Goal: Task Accomplishment & Management: Complete application form

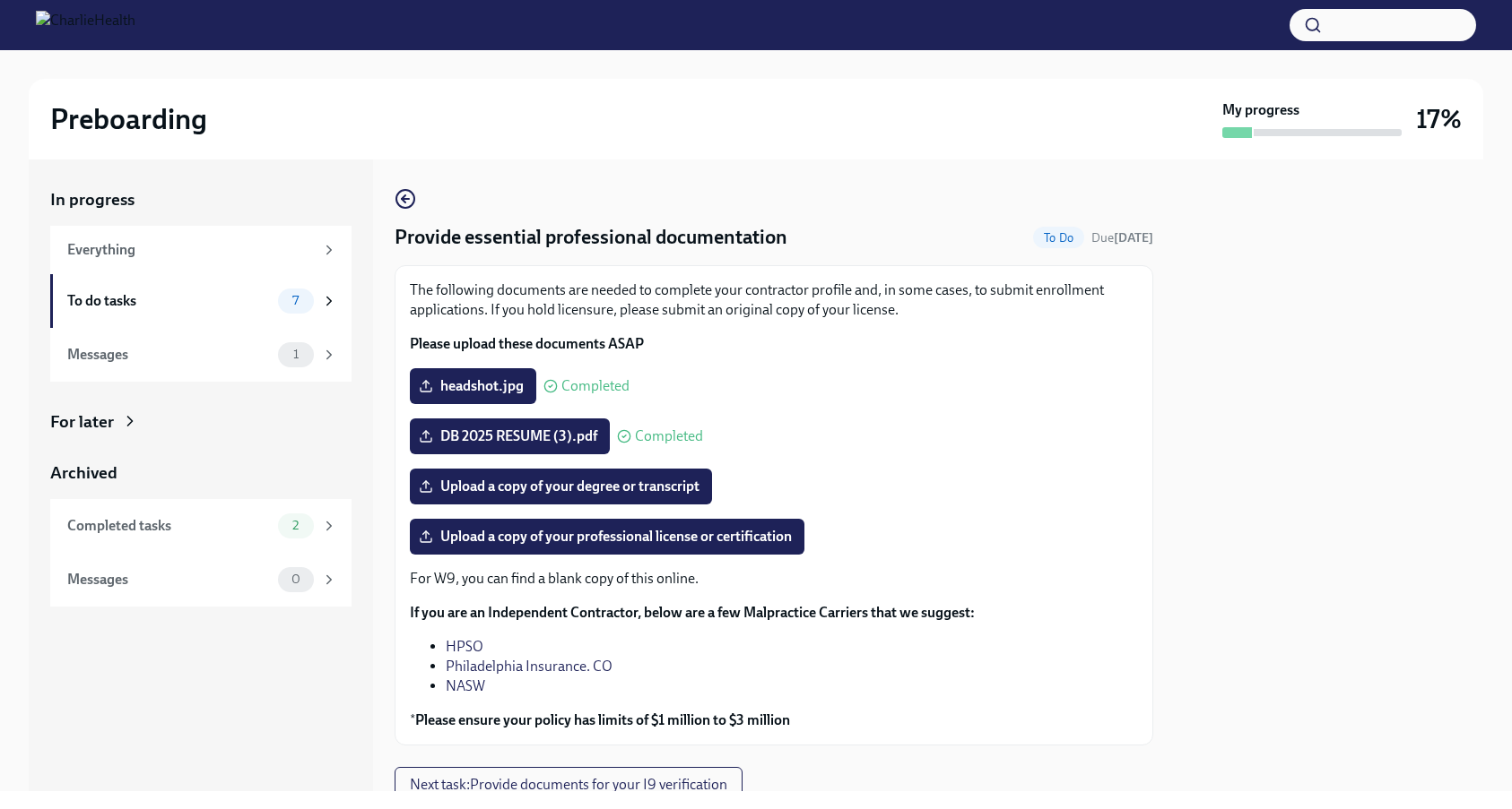
scroll to position [68, 0]
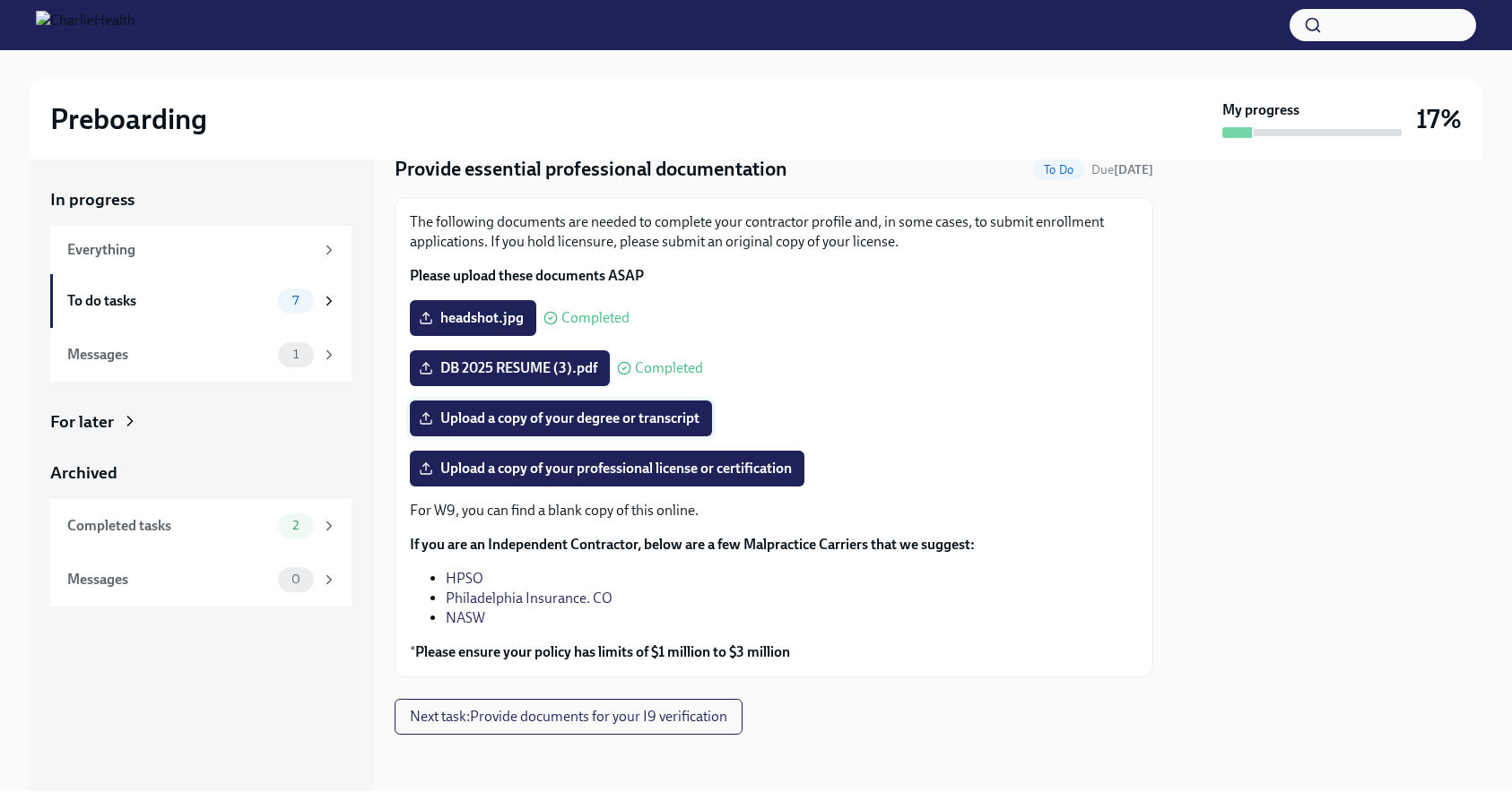
click at [527, 421] on span "Upload a copy of your degree or transcript" at bounding box center [561, 418] width 277 height 18
click at [0, 0] on input "Upload a copy of your degree or transcript" at bounding box center [0, 0] width 0 height 0
click at [532, 472] on span "Upload a copy of your professional license or certification" at bounding box center [607, 469] width 370 height 18
click at [0, 0] on input "Upload a copy of your professional license or certification" at bounding box center [0, 0] width 0 height 0
click at [569, 425] on span "Upload a copy of your degree or transcript" at bounding box center [561, 418] width 277 height 18
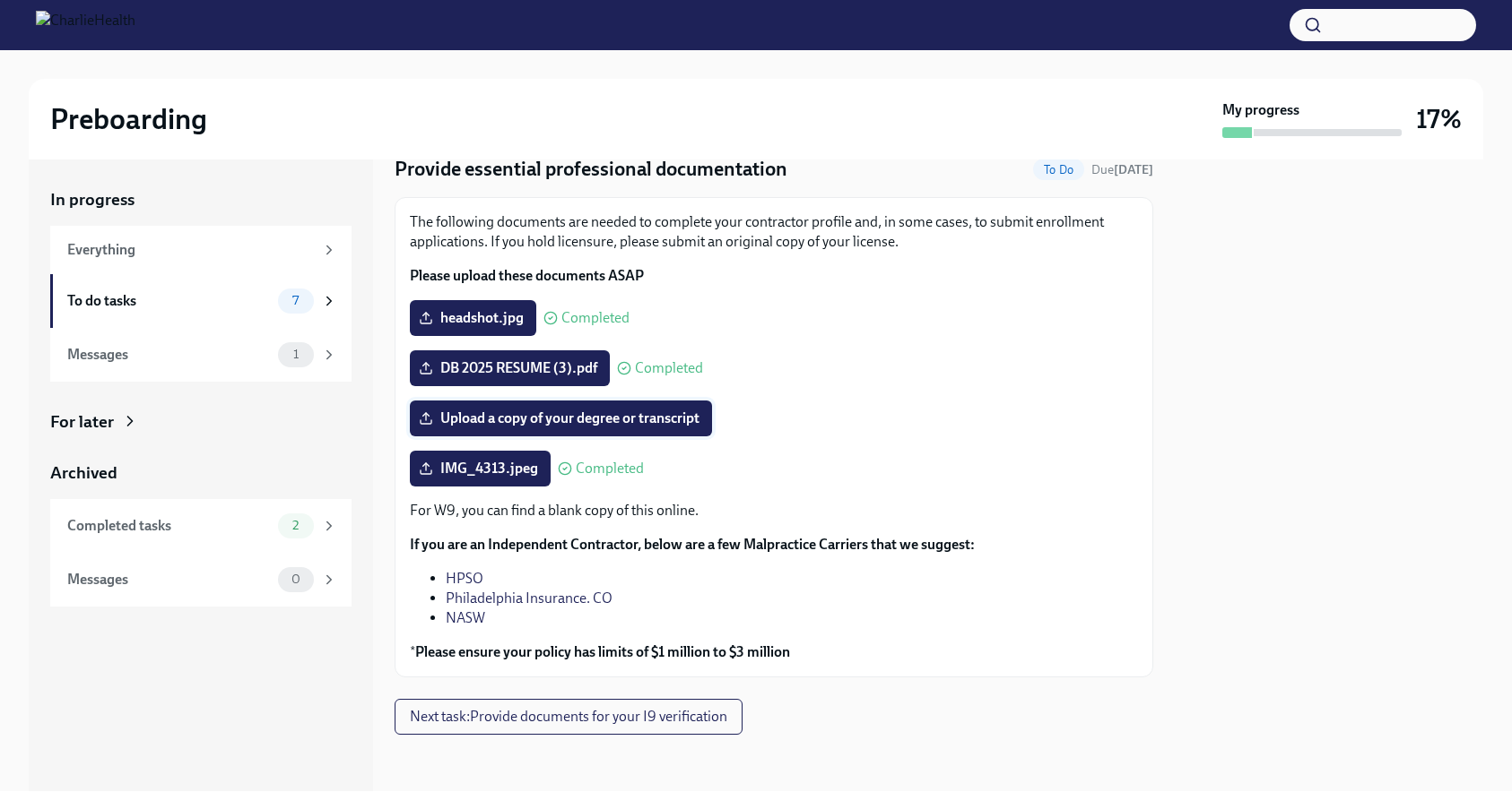
click at [0, 0] on input "Upload a copy of your degree or transcript" at bounding box center [0, 0] width 0 height 0
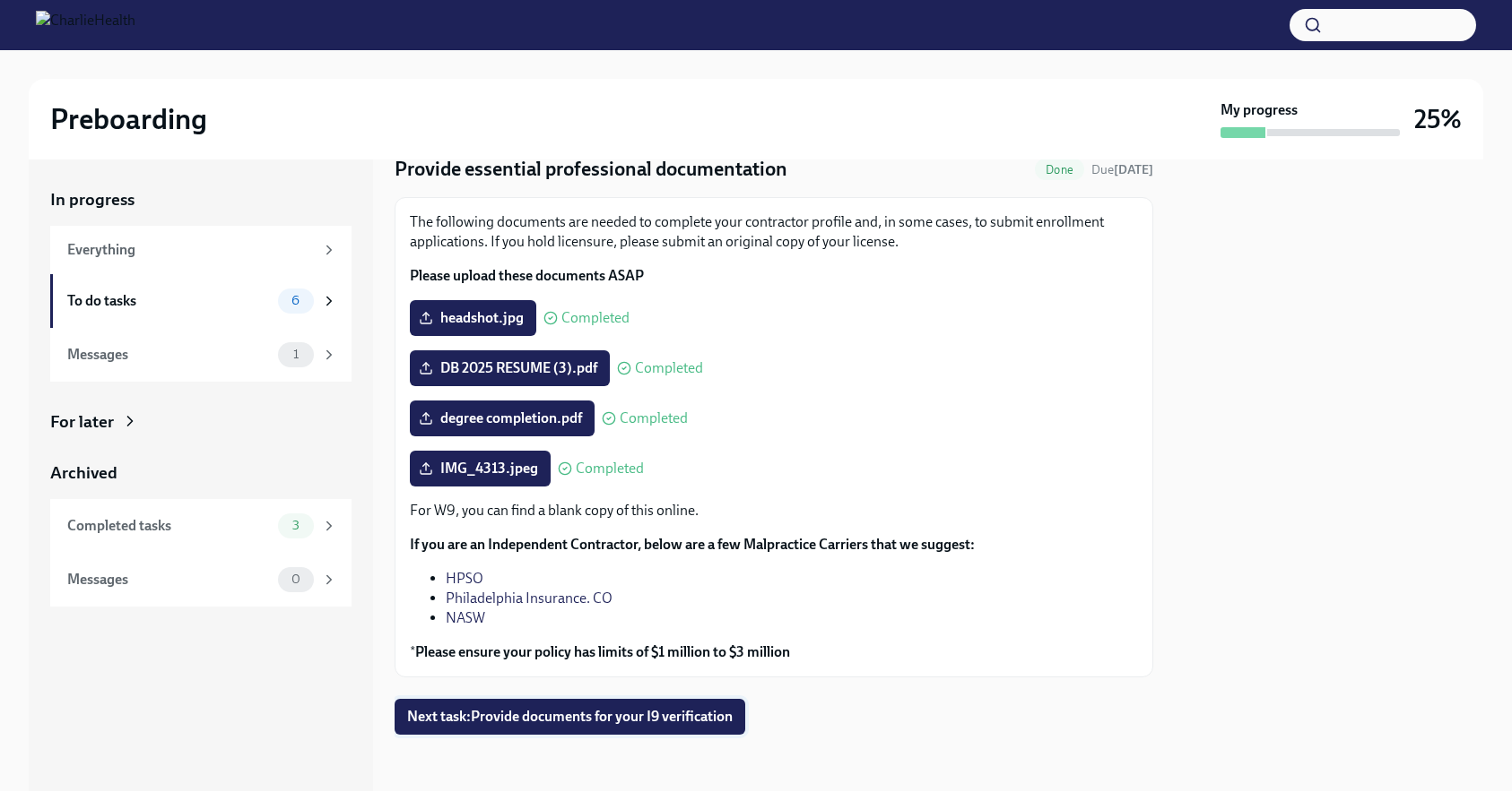
click at [648, 719] on span "Next task : Provide documents for your I9 verification" at bounding box center [569, 717] width 326 height 18
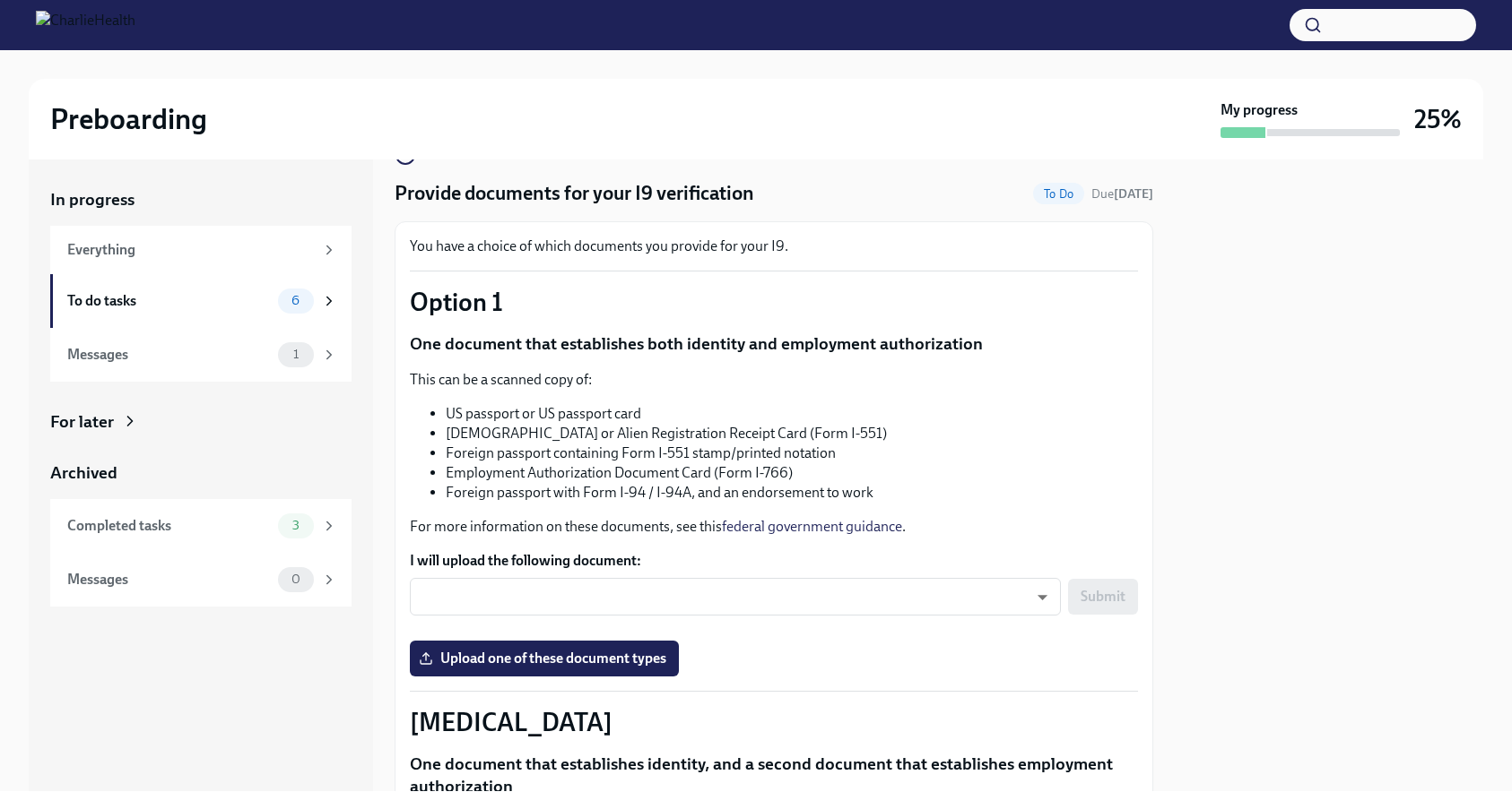
scroll to position [61, 0]
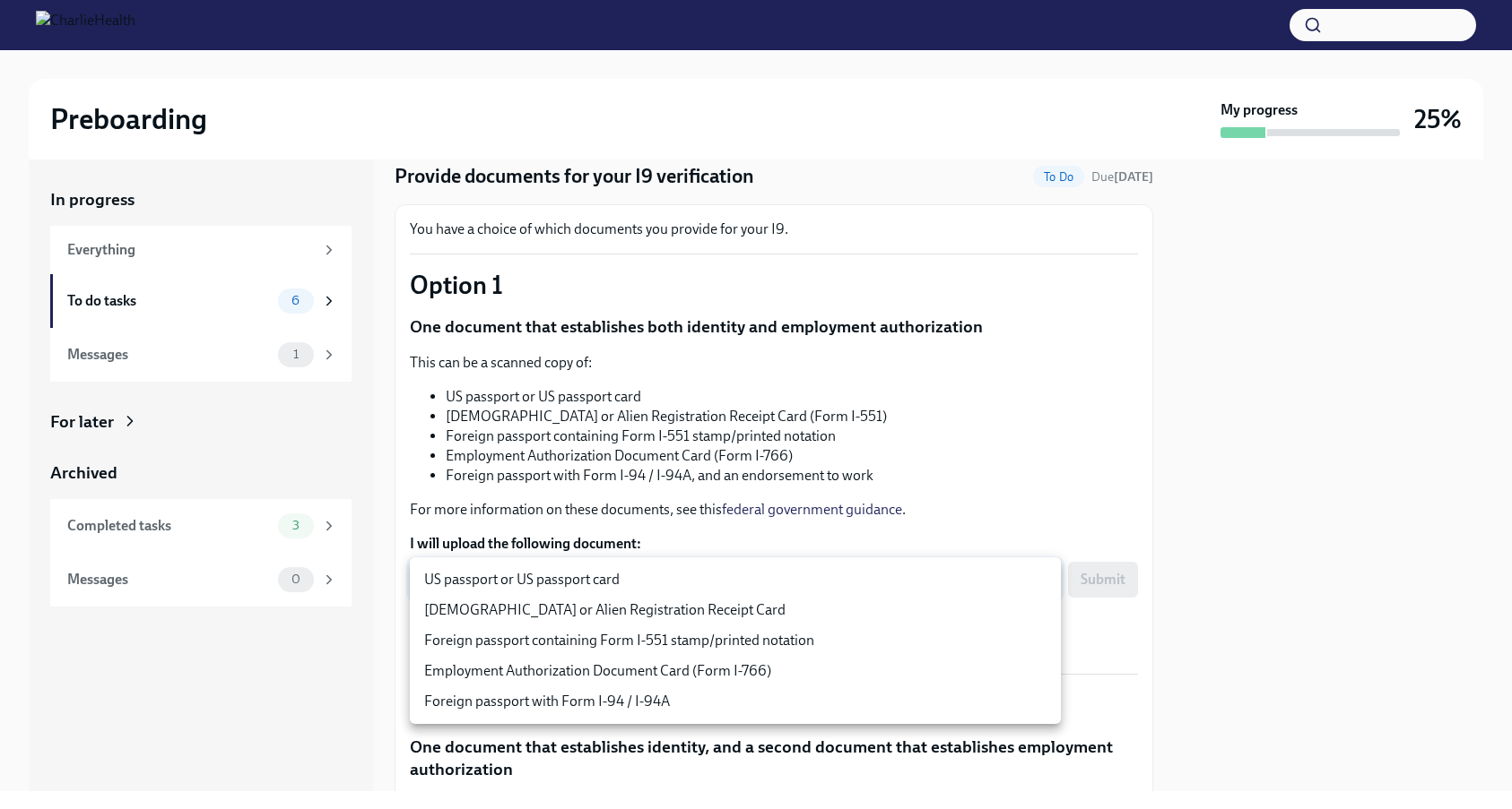
click at [738, 596] on body "Preboarding My progress 25% In progress Everything To do tasks 6 Messages 1 For…" at bounding box center [756, 404] width 1512 height 809
click at [751, 531] on div at bounding box center [756, 404] width 1512 height 809
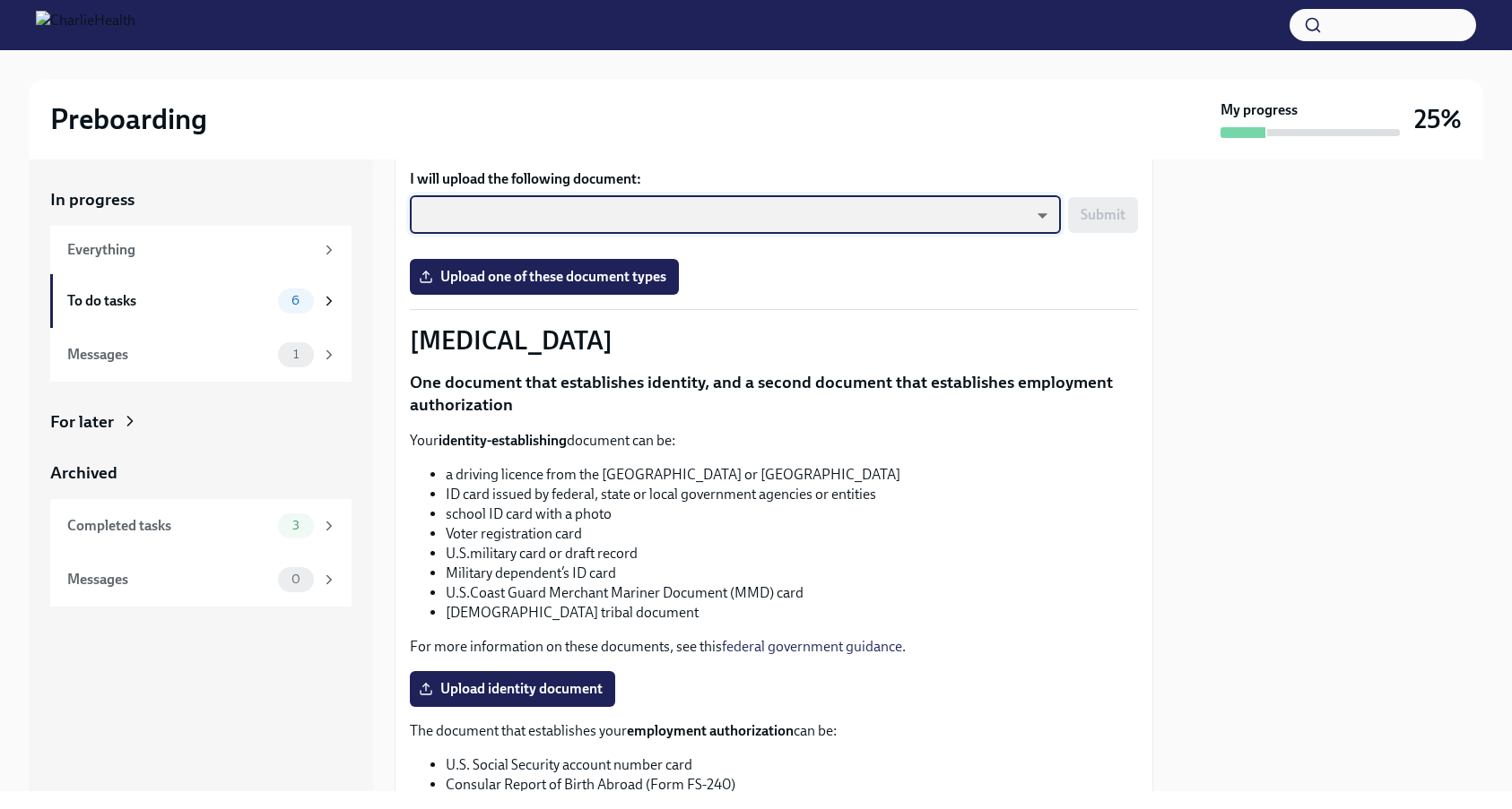
scroll to position [427, 0]
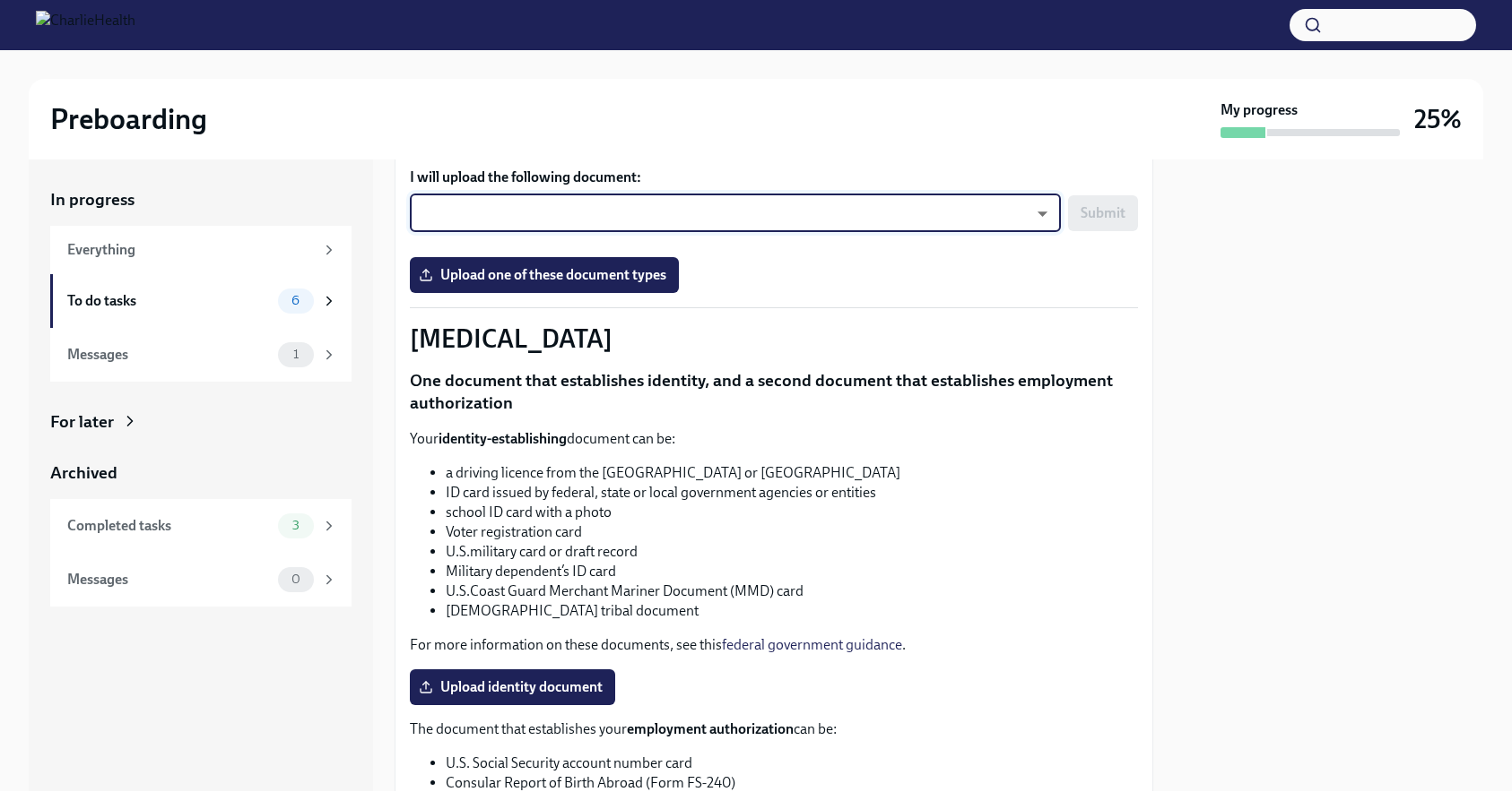
click at [751, 531] on li "Voter registration card" at bounding box center [791, 533] width 693 height 20
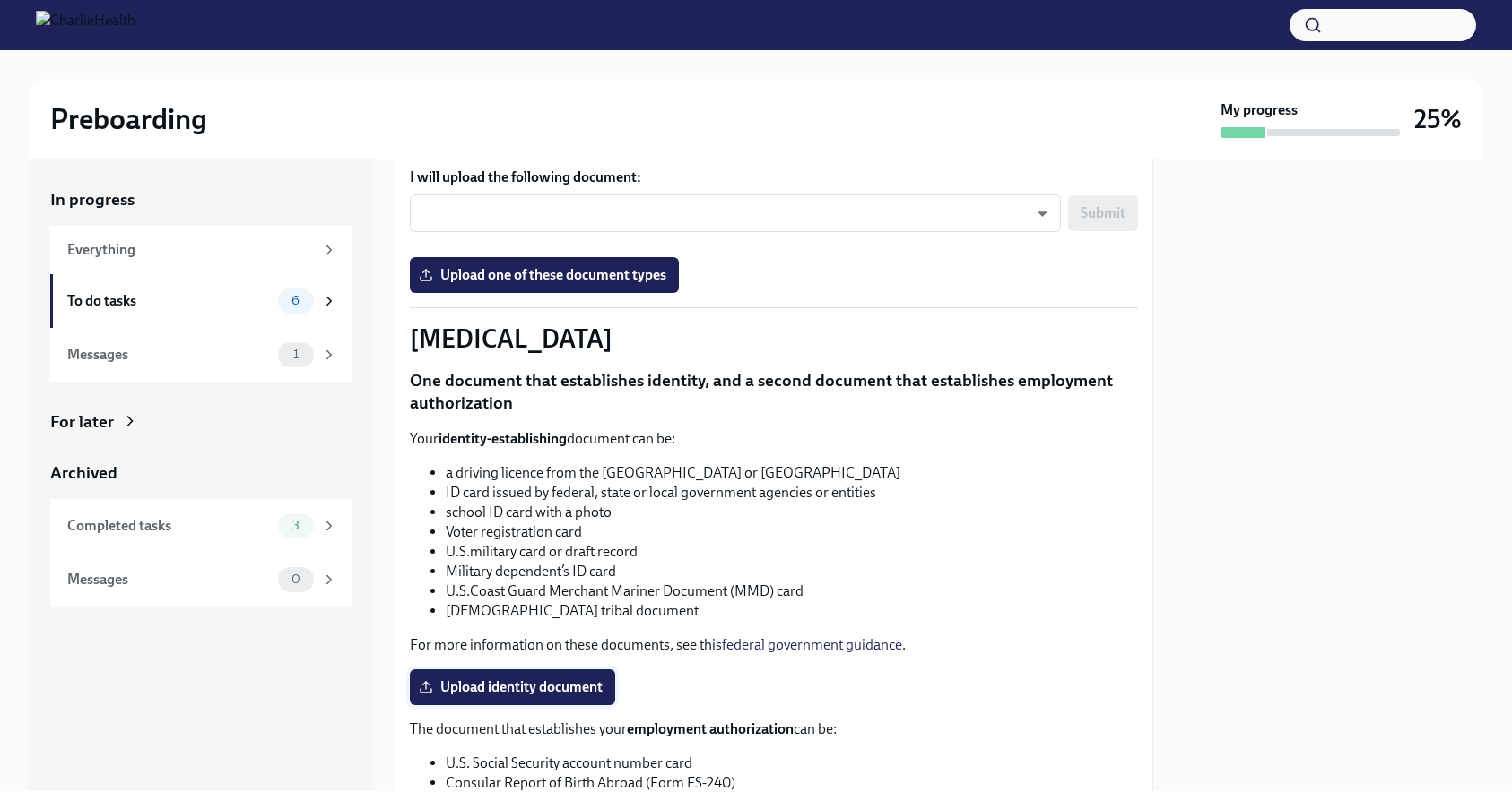
click at [559, 687] on span "Upload identity document" at bounding box center [512, 687] width 180 height 18
click at [0, 0] on input "Upload identity document" at bounding box center [0, 0] width 0 height 0
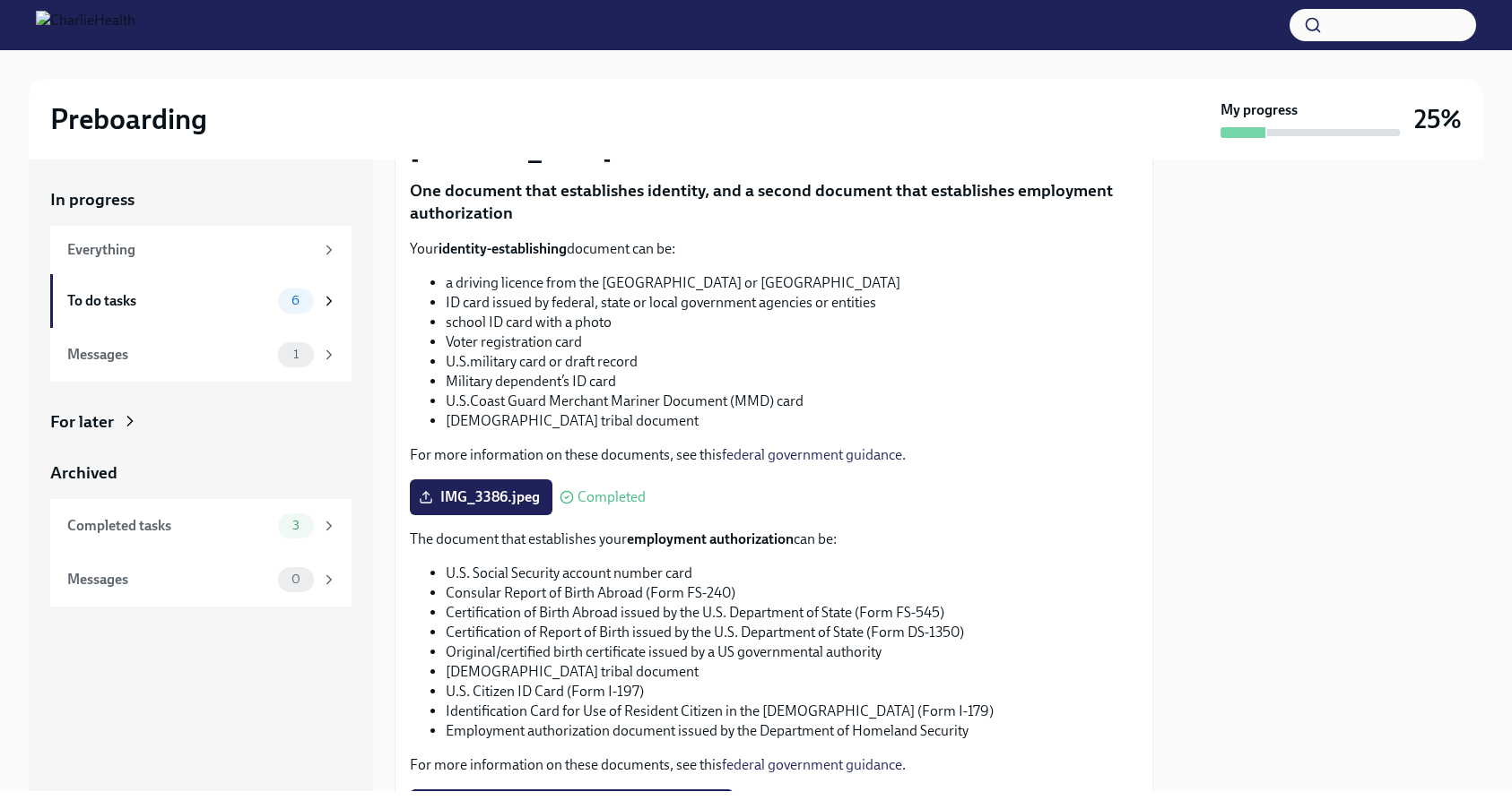
scroll to position [782, 0]
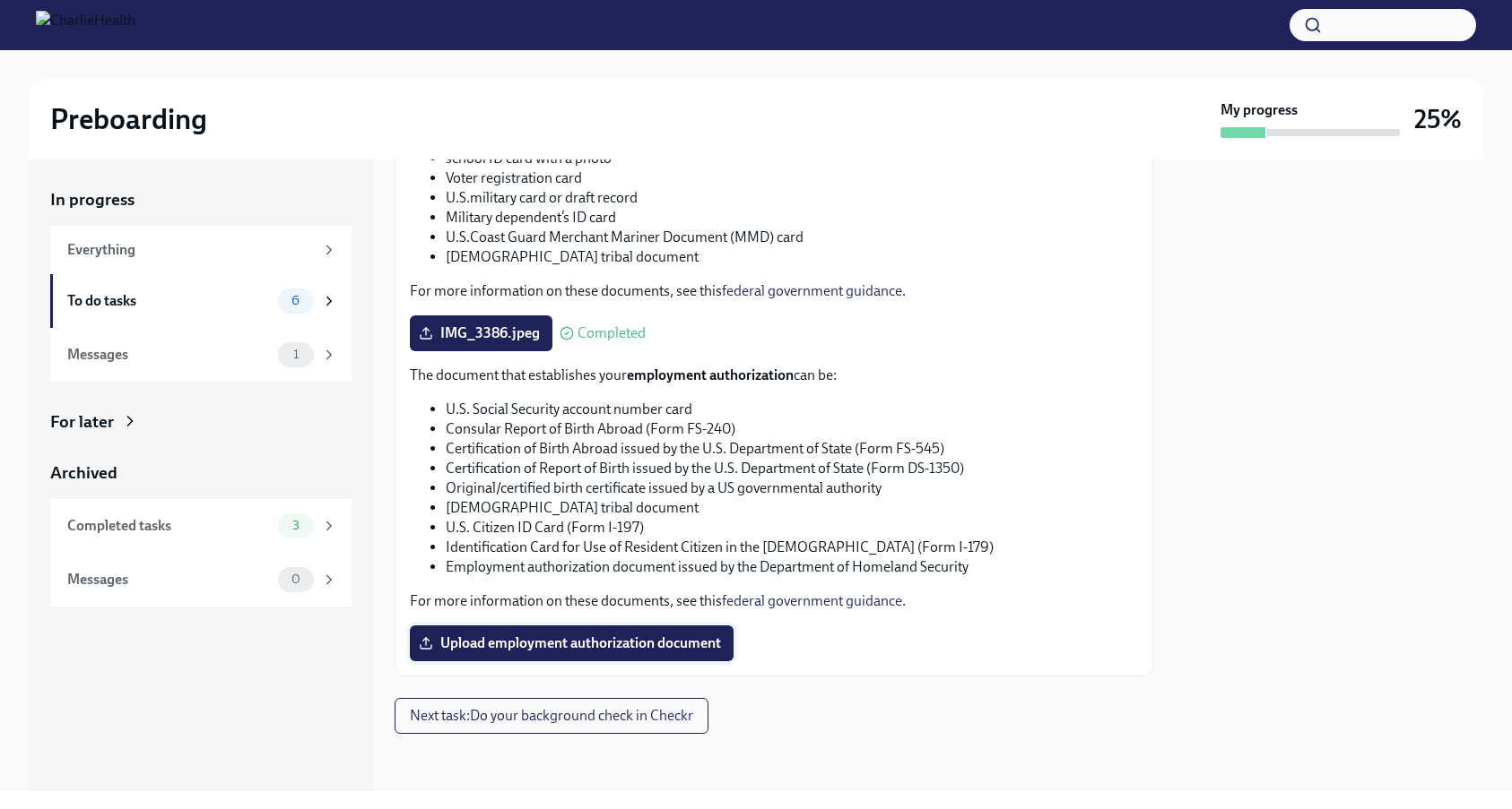
click at [535, 652] on span "Upload employment authorization document" at bounding box center [572, 644] width 299 height 18
click at [0, 0] on input "Upload employment authorization document" at bounding box center [0, 0] width 0 height 0
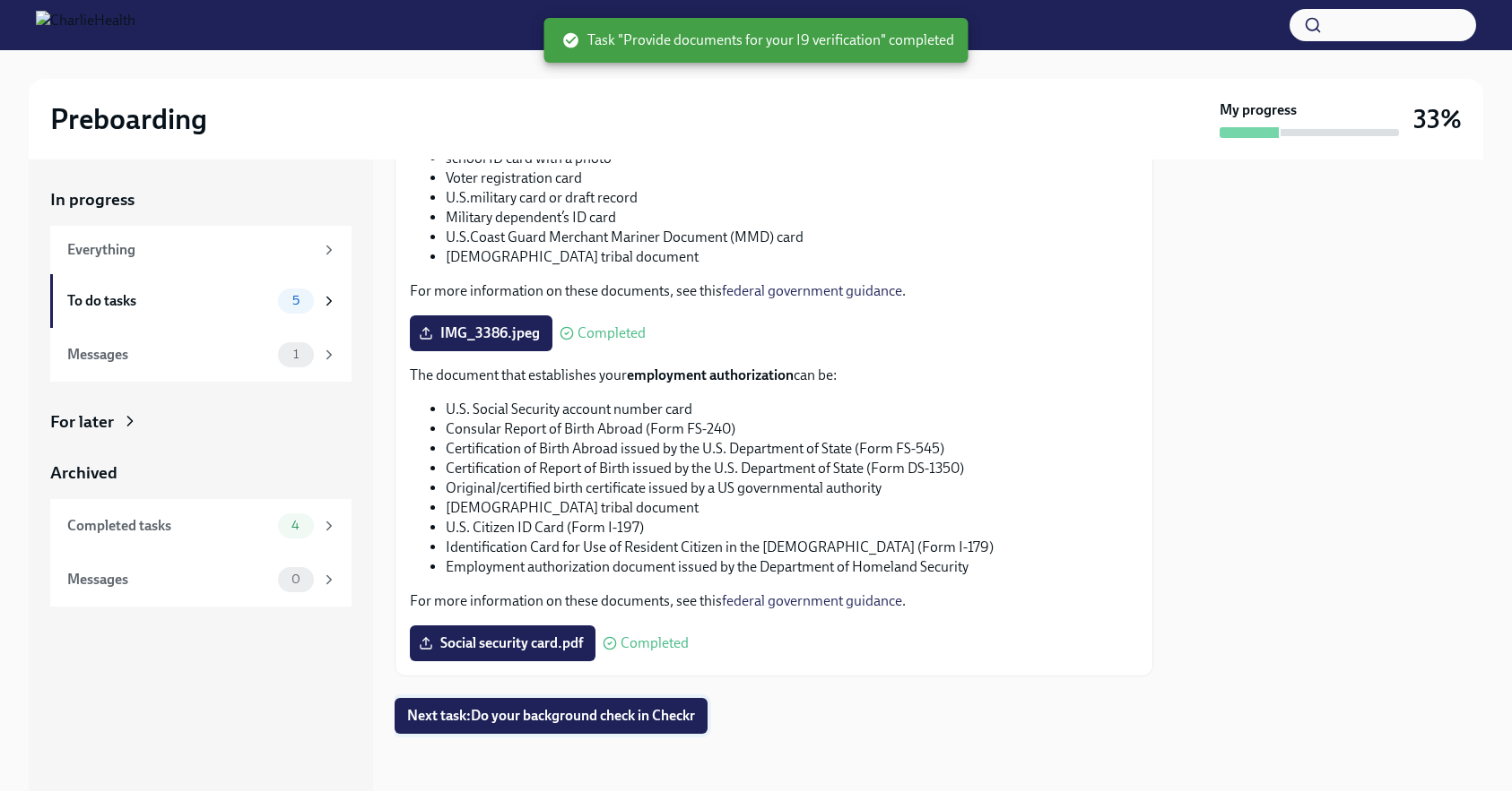
click at [605, 716] on span "Next task : Do your background check in Checkr" at bounding box center [550, 716] width 288 height 18
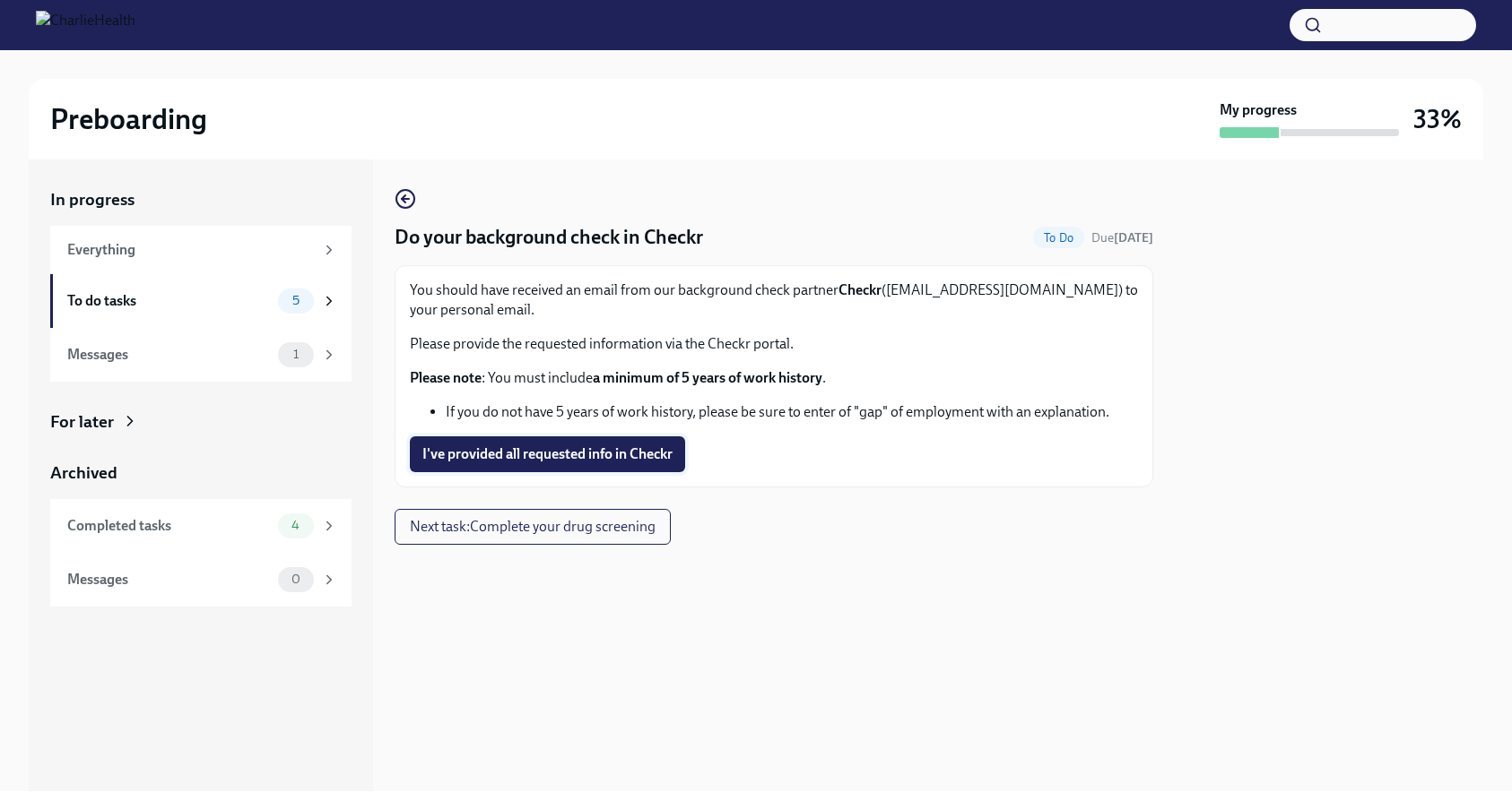
click at [589, 466] on button "I've provided all requested info in Checkr" at bounding box center [547, 454] width 275 height 36
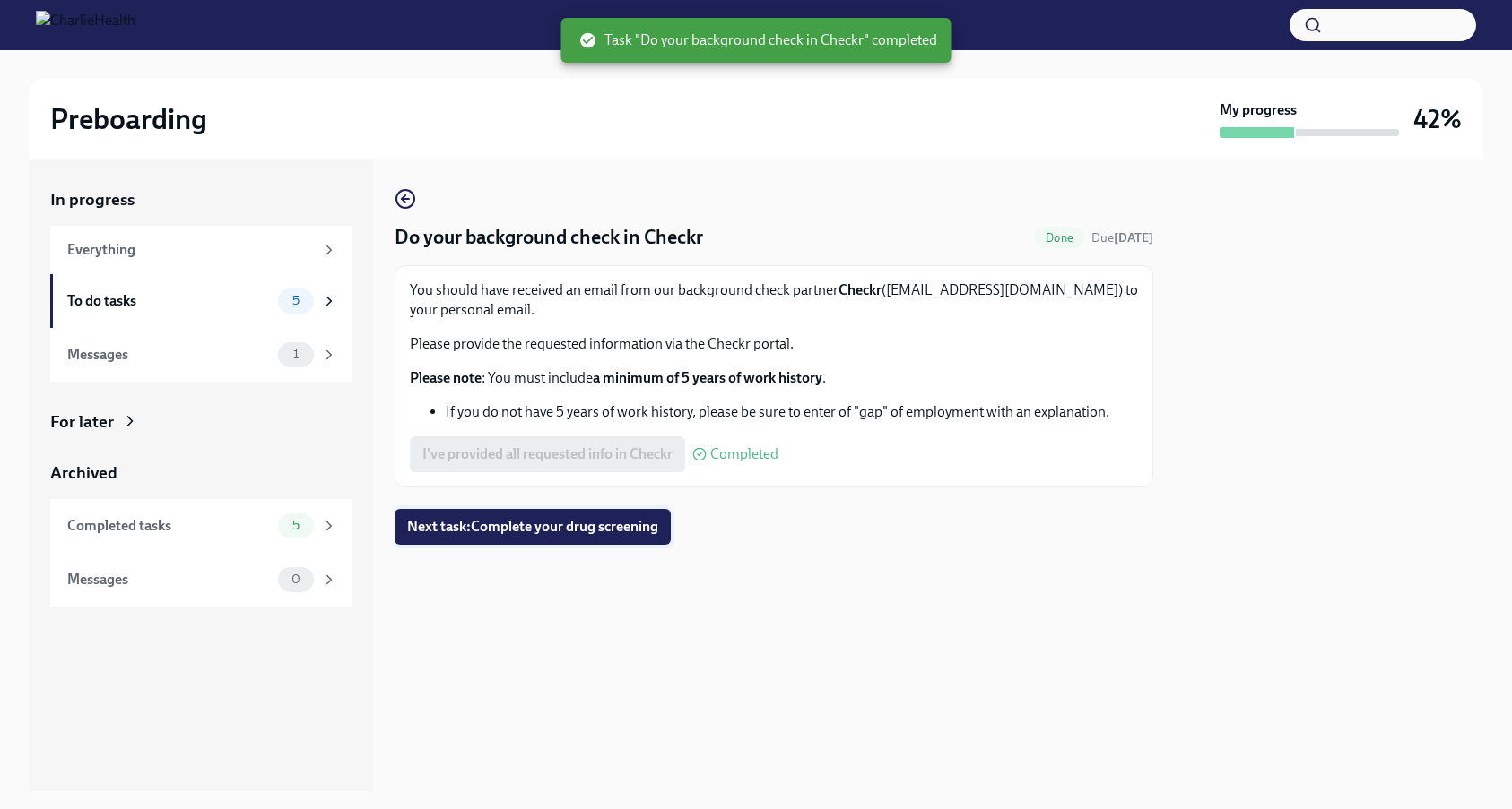
click at [564, 536] on span "Next task : Complete your drug screening" at bounding box center [532, 527] width 251 height 18
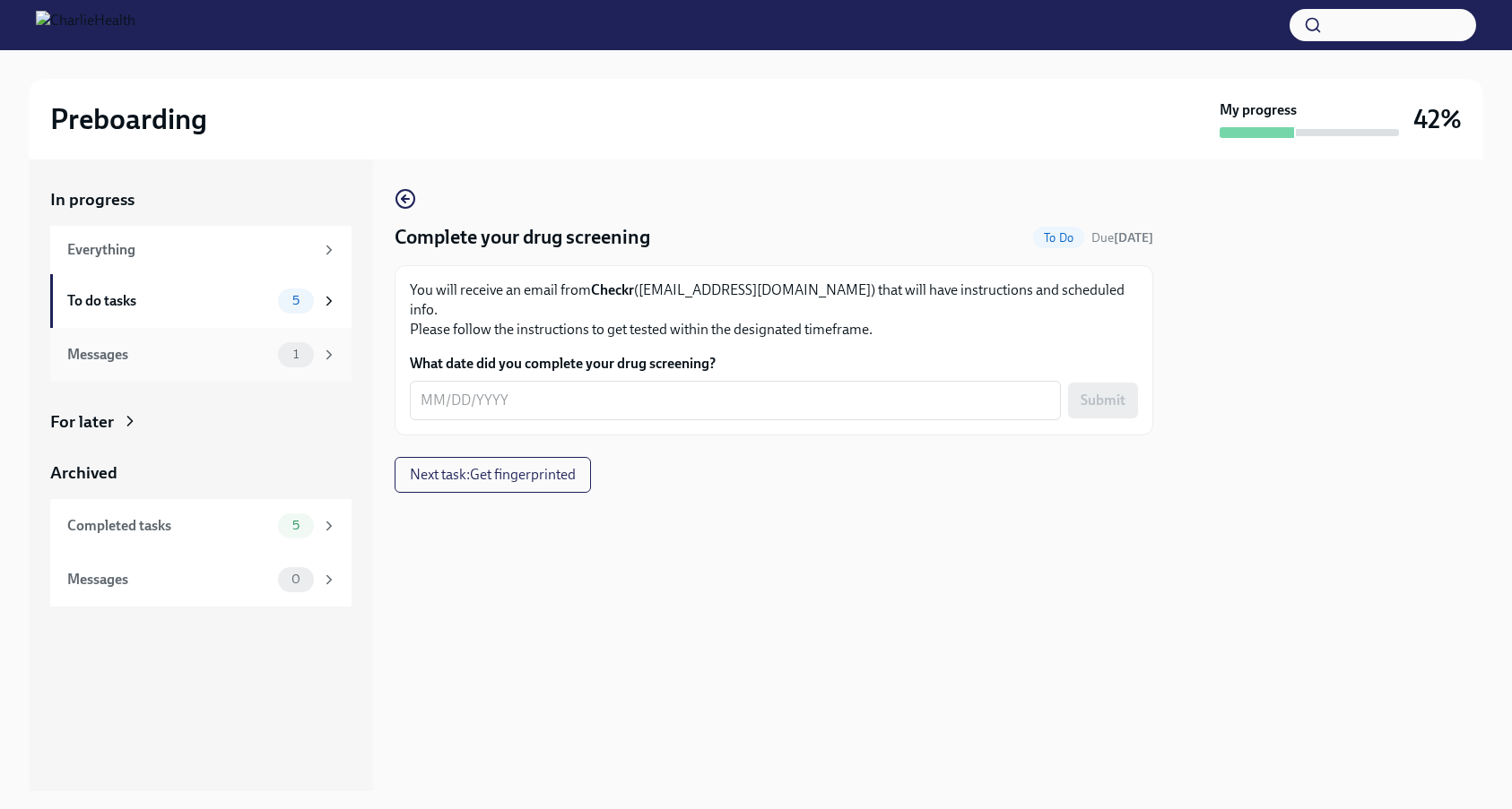
click at [186, 362] on div "Messages" at bounding box center [168, 355] width 203 height 20
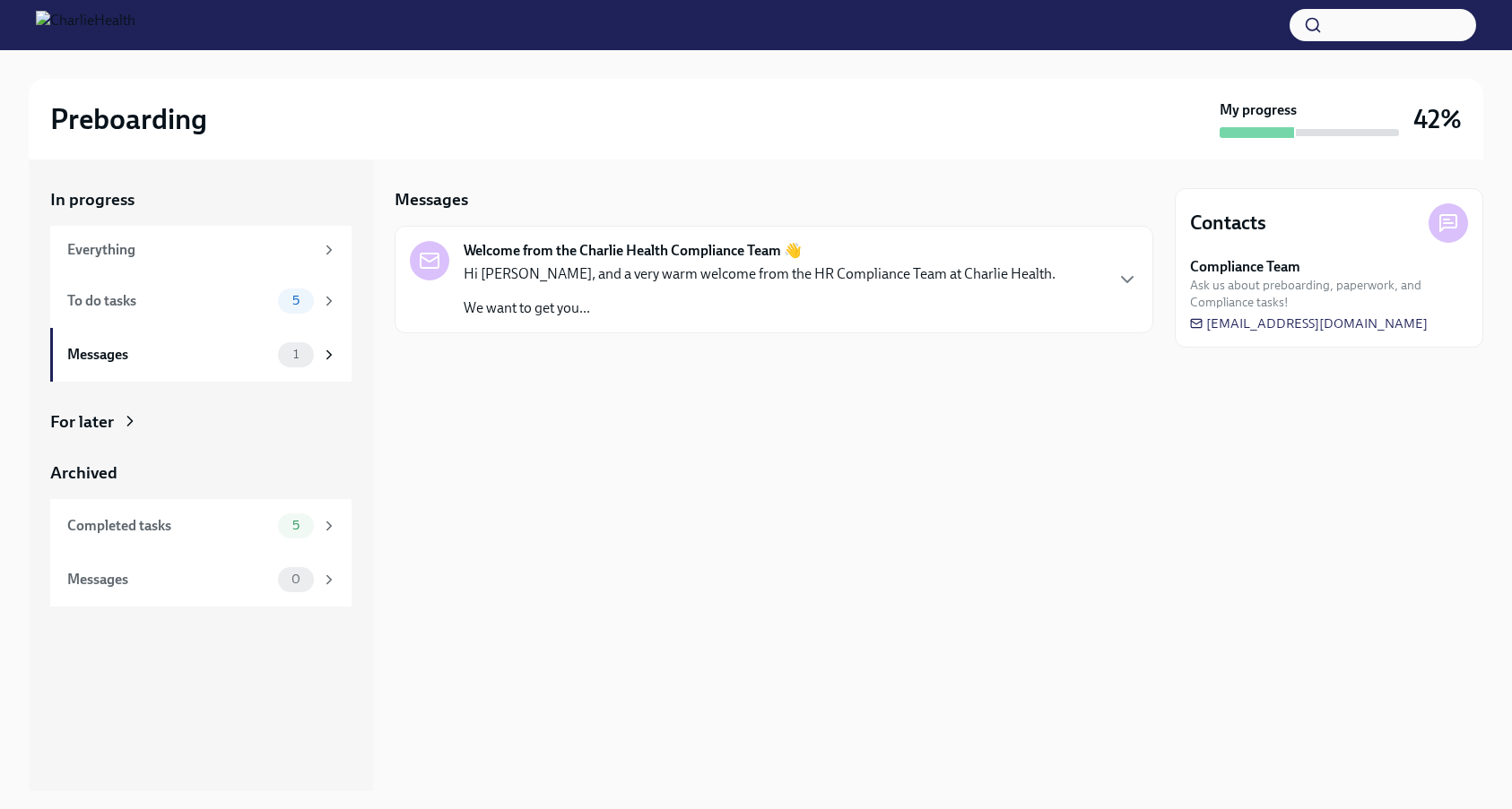
click at [880, 309] on p "We want to get you..." at bounding box center [759, 309] width 592 height 20
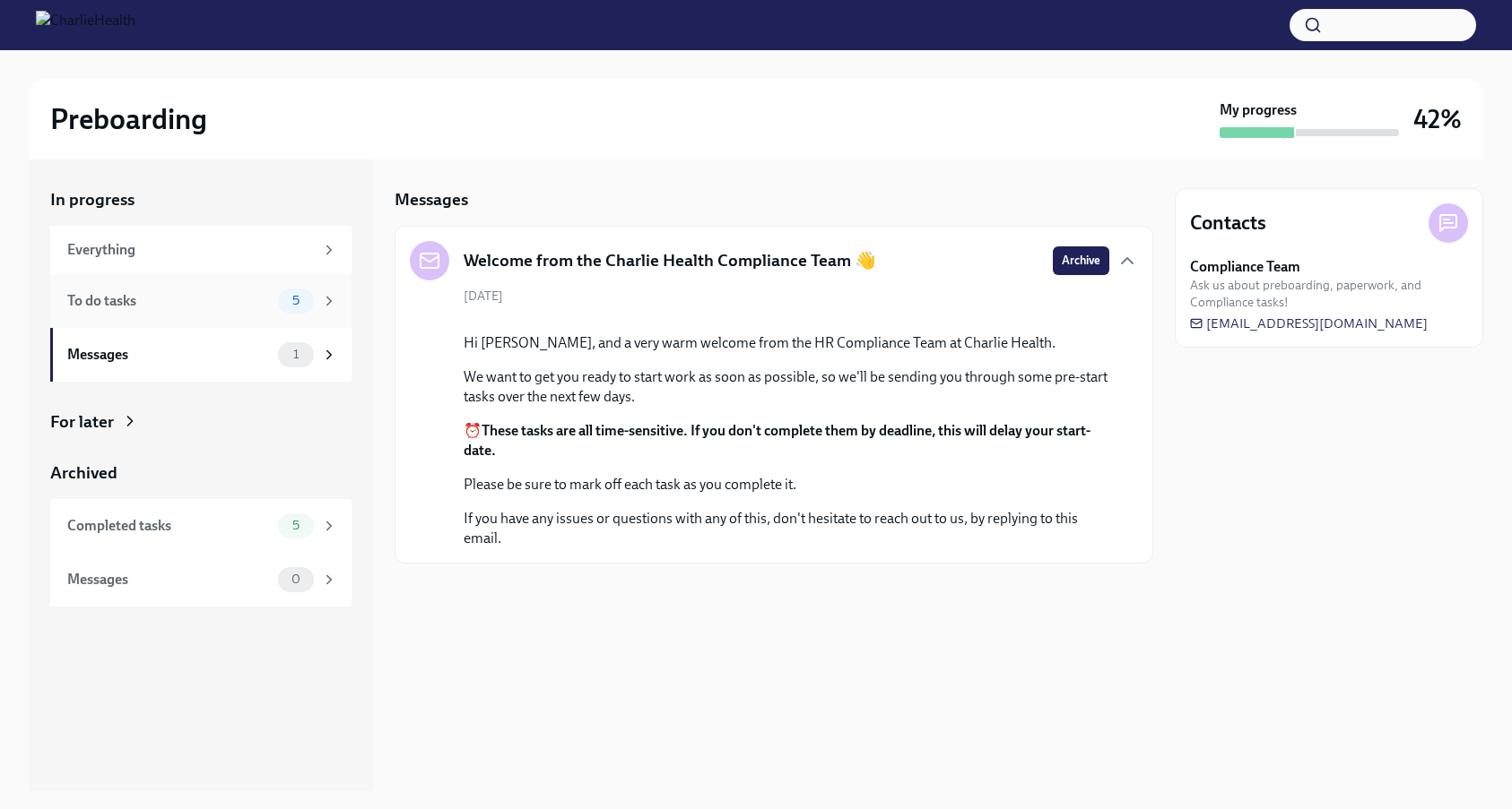
click at [229, 300] on div "To do tasks" at bounding box center [168, 301] width 203 height 20
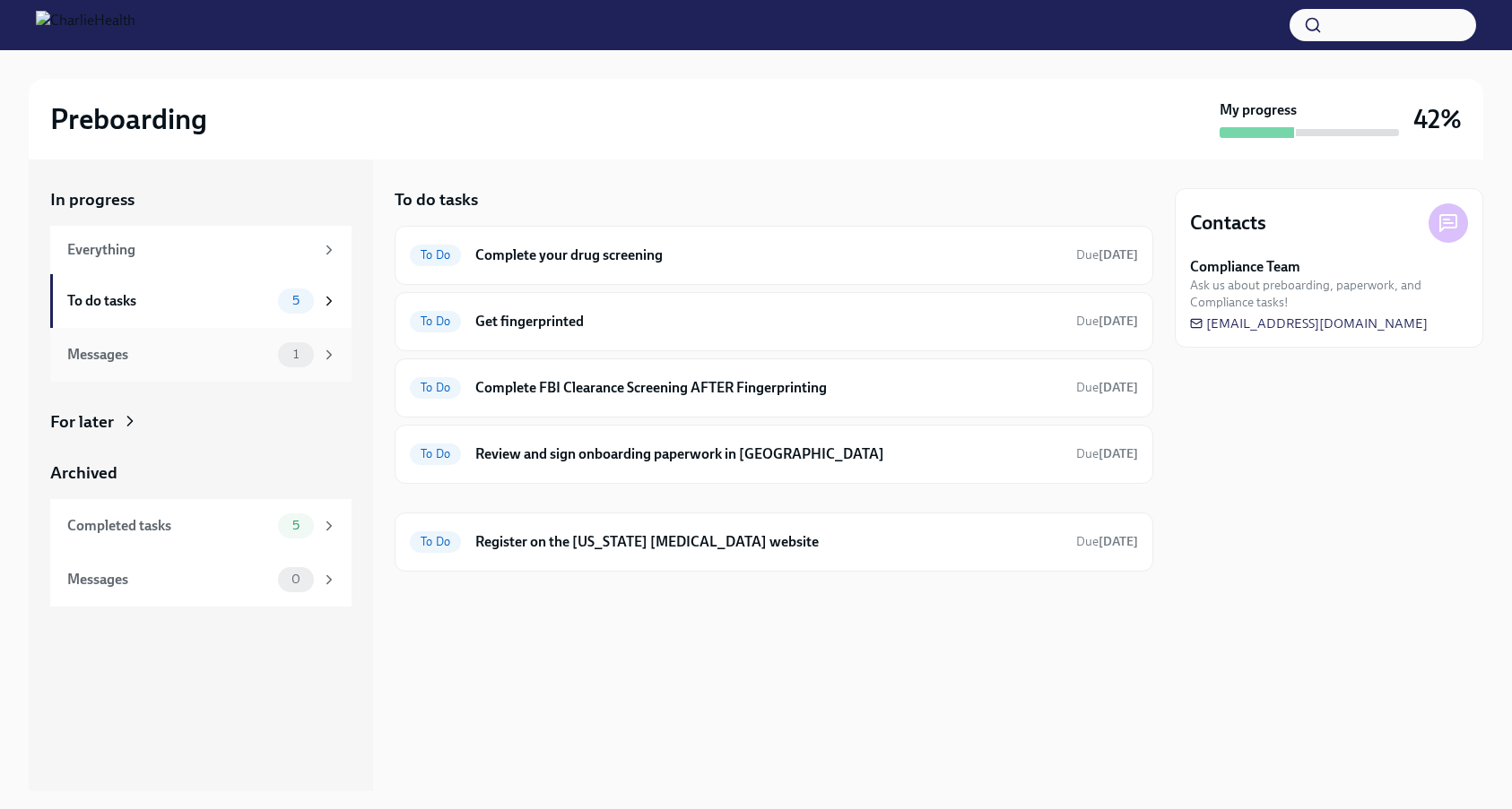
click at [330, 335] on div "Messages 1" at bounding box center [200, 355] width 301 height 54
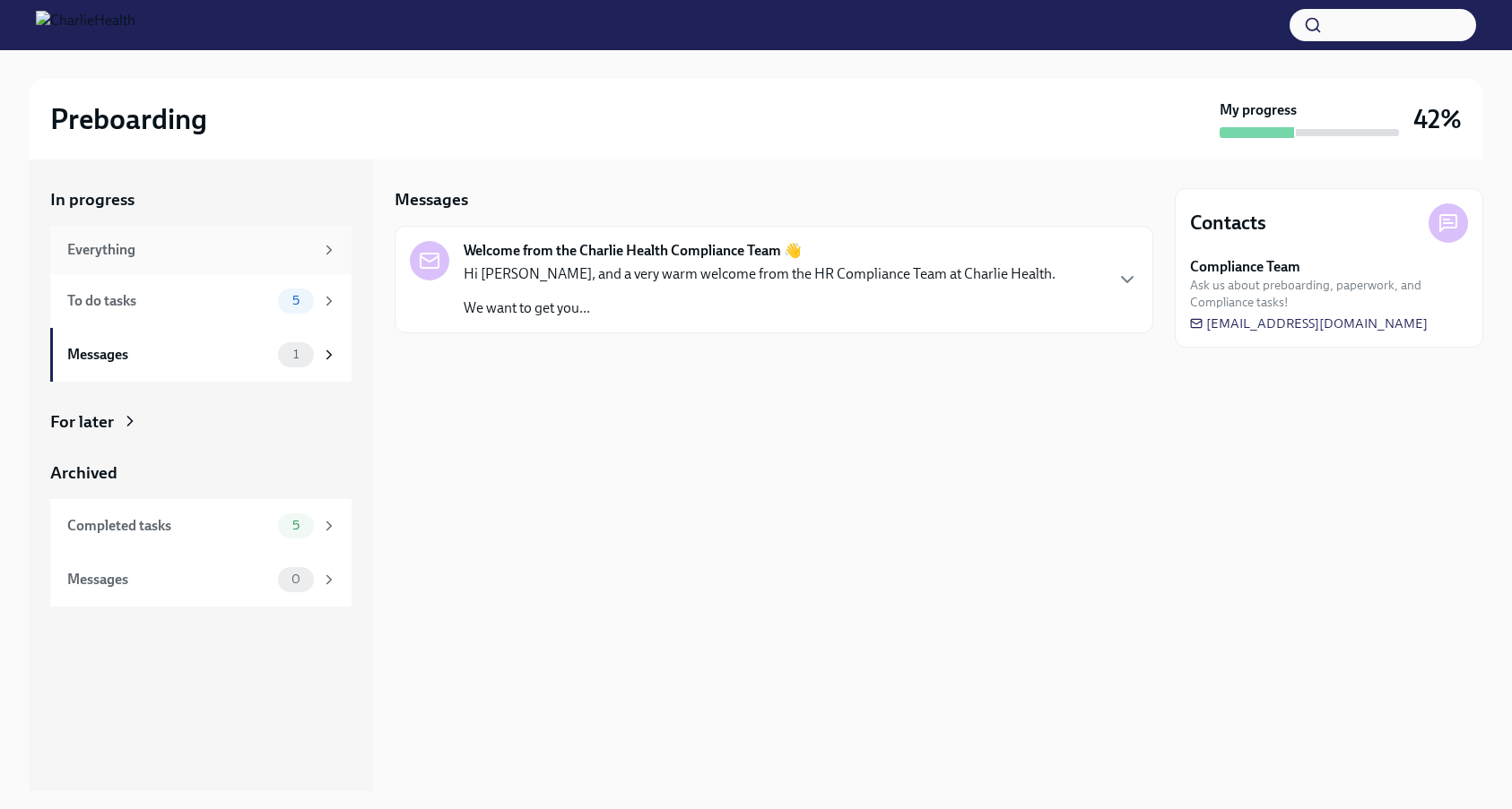
click at [172, 249] on div "Everything" at bounding box center [189, 250] width 246 height 20
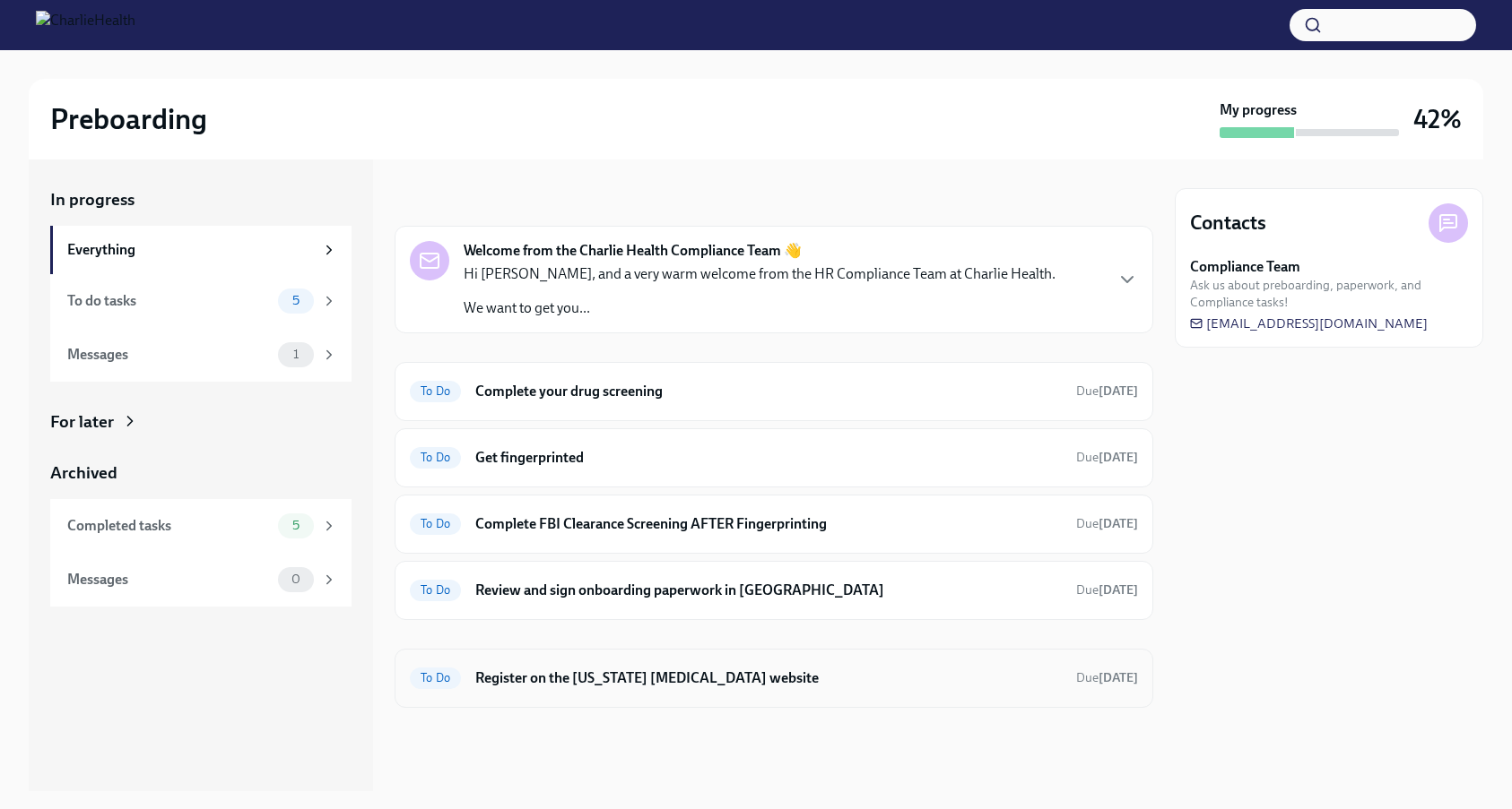
click at [585, 686] on h6 "Register on the [US_STATE] [MEDICAL_DATA] website" at bounding box center [768, 678] width 586 height 20
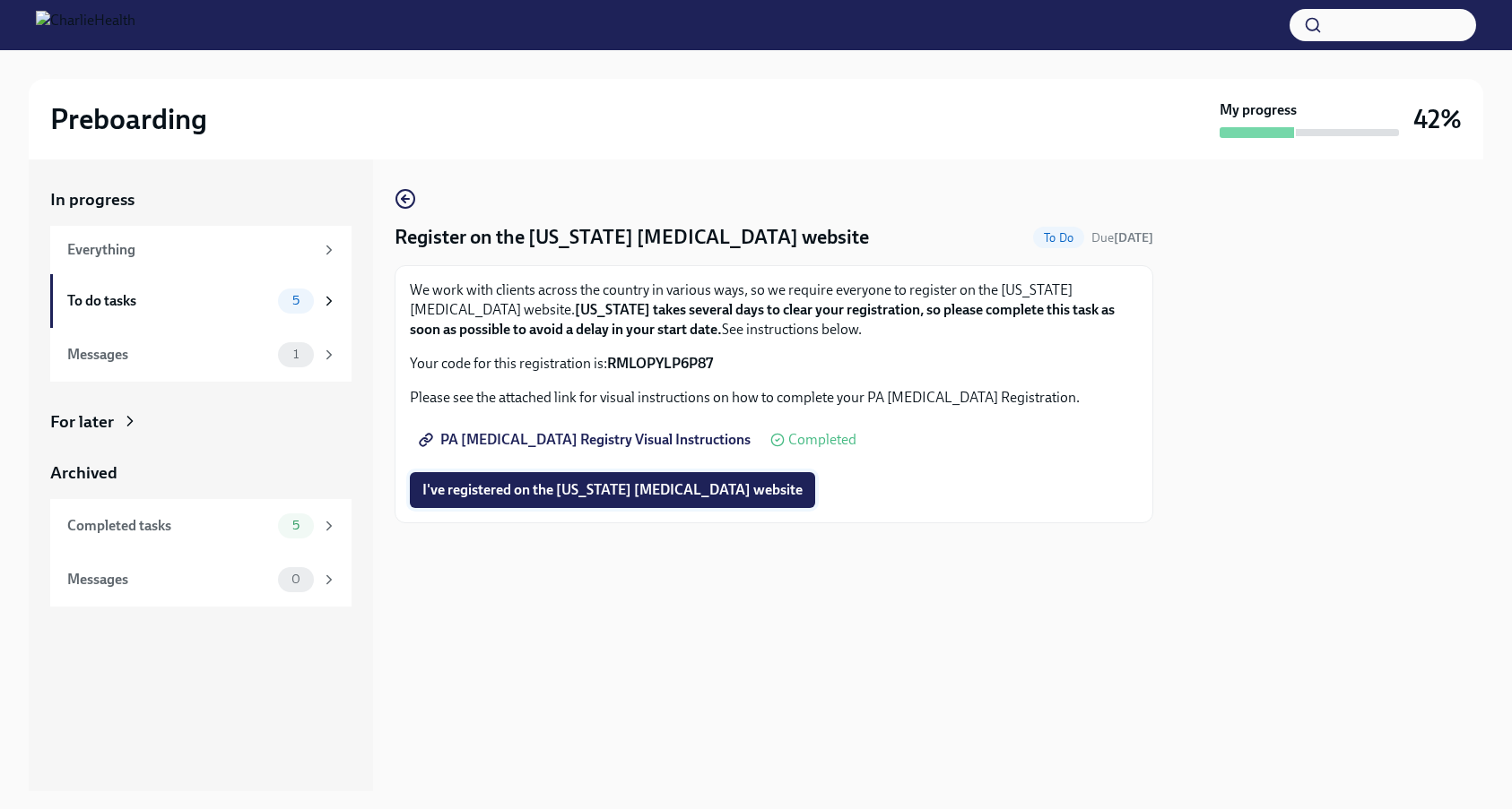
click at [585, 488] on span "I've registered on the [US_STATE] [MEDICAL_DATA] website" at bounding box center [612, 490] width 380 height 18
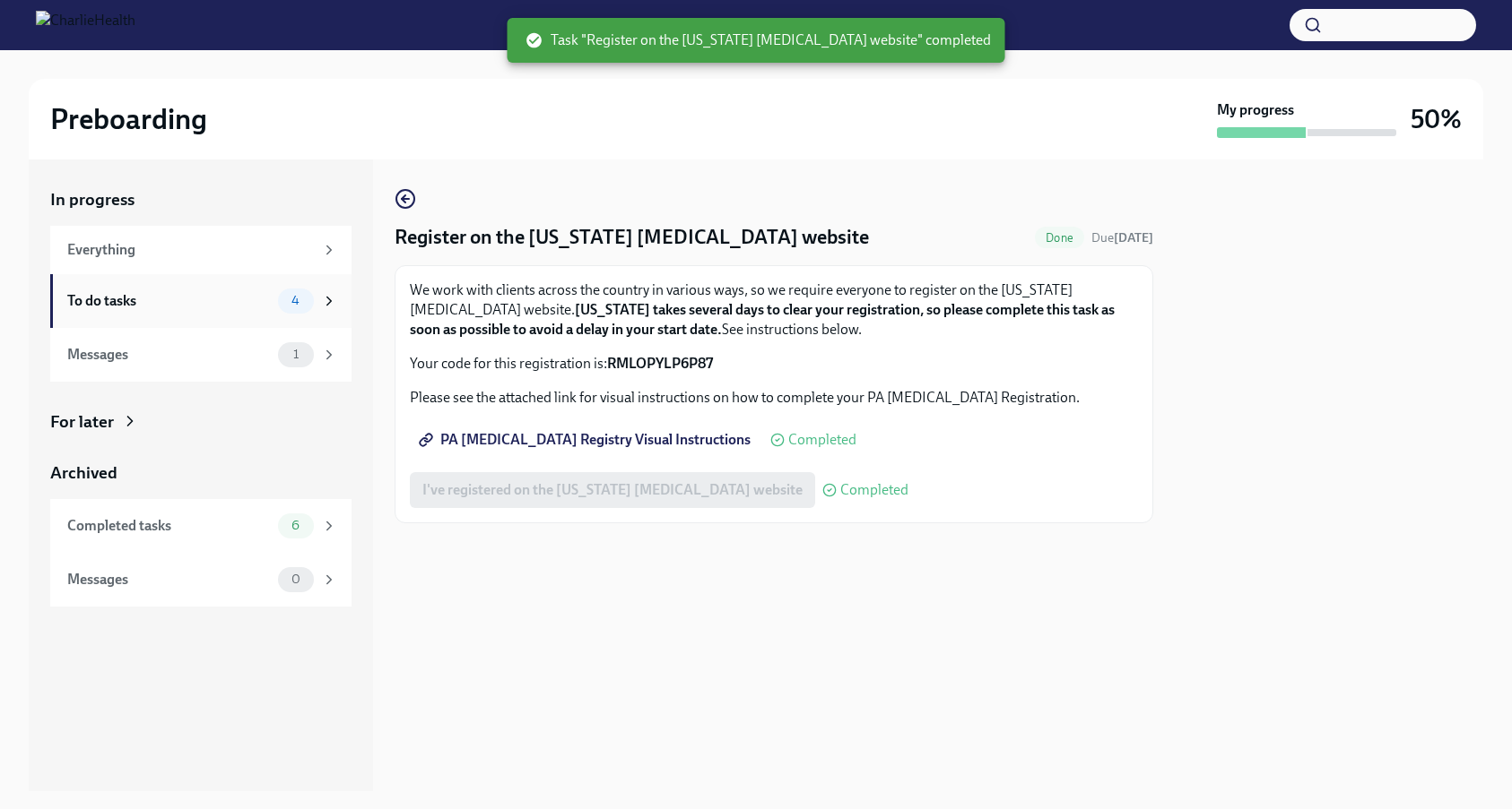
click at [180, 301] on div "To do tasks" at bounding box center [168, 301] width 203 height 20
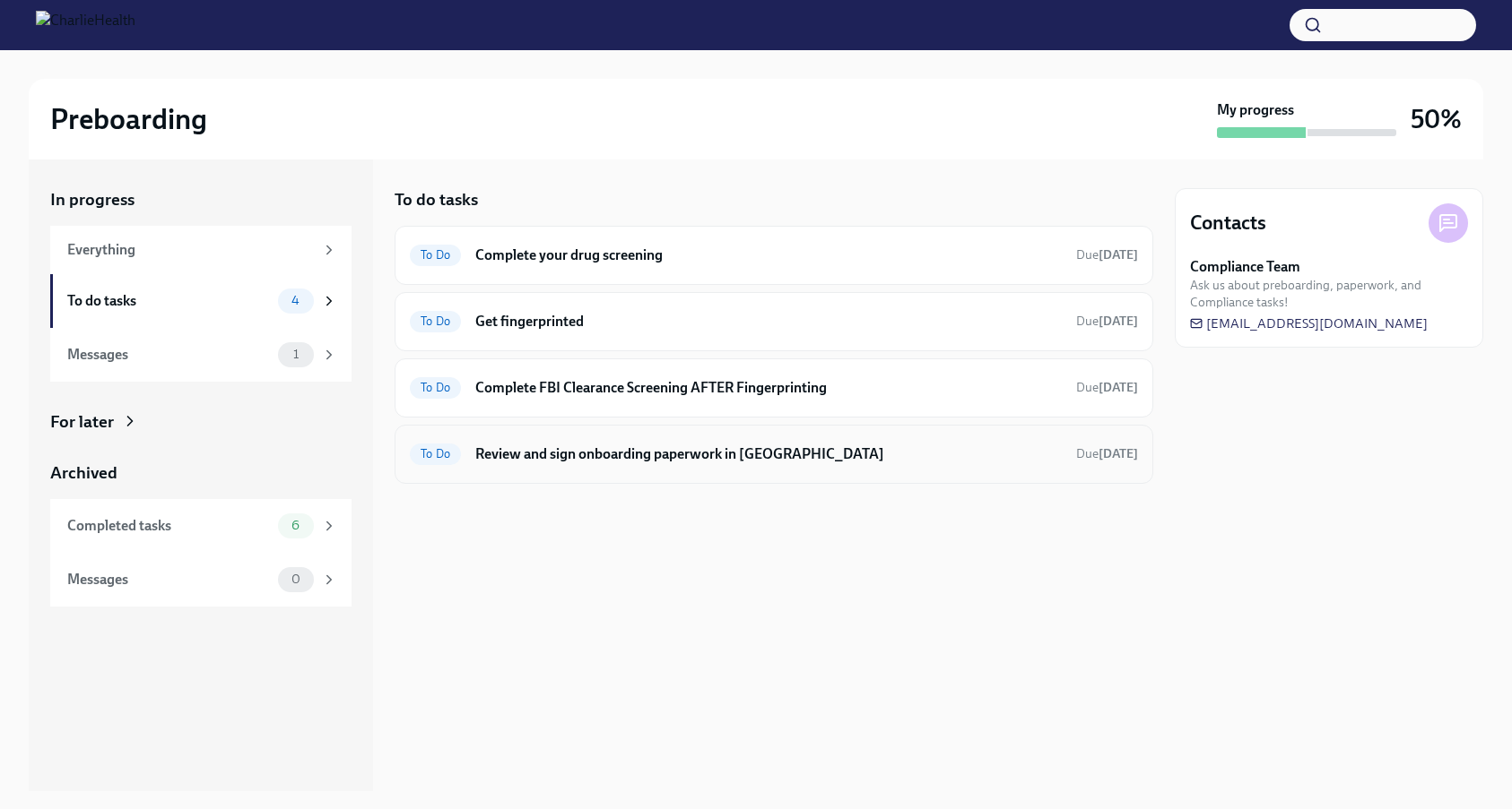
click at [591, 465] on div "To Do Review and sign onboarding paperwork in [GEOGRAPHIC_DATA] Due [DATE]" at bounding box center [773, 454] width 729 height 29
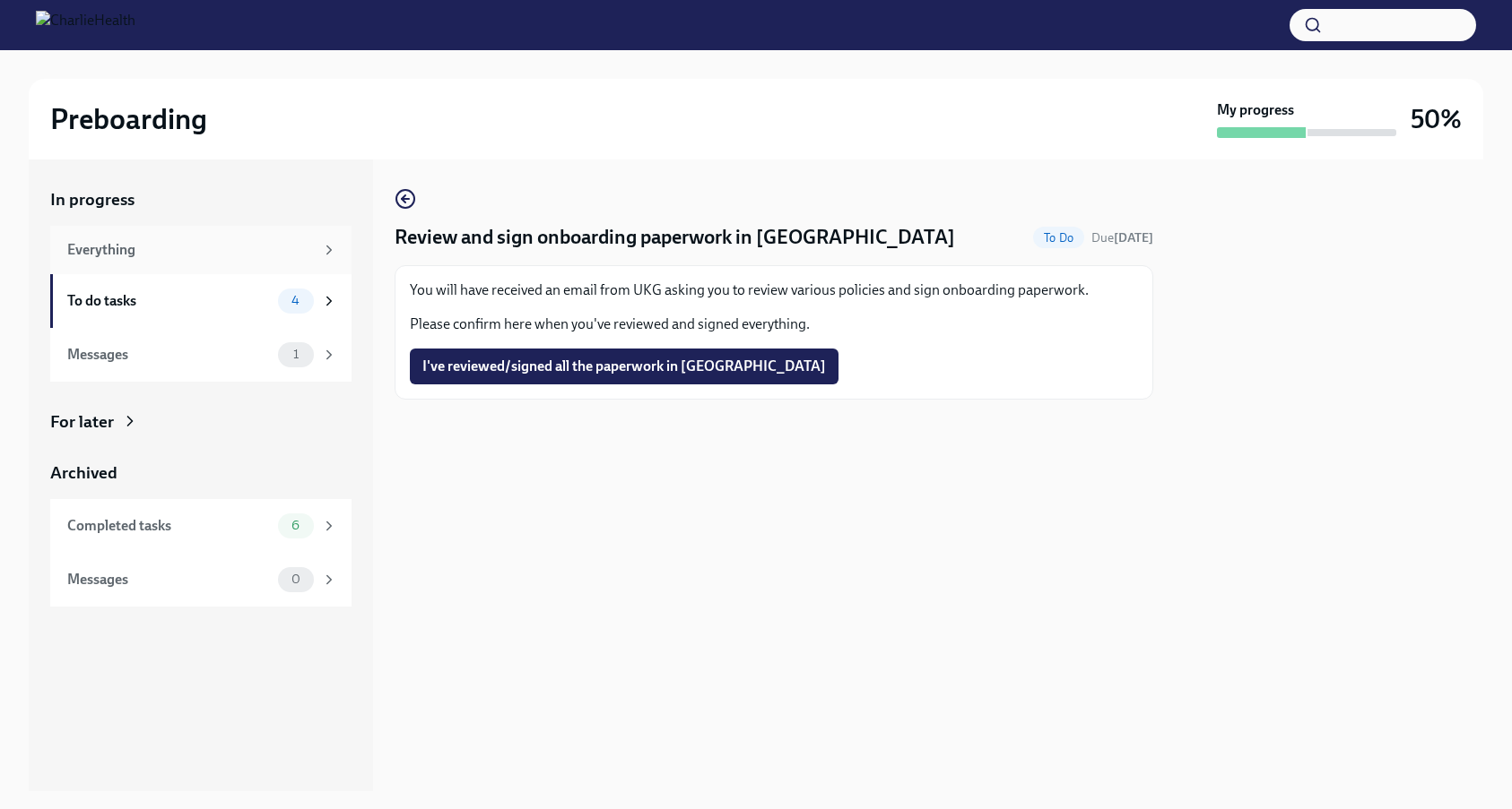
click at [192, 235] on div "Everything" at bounding box center [200, 250] width 301 height 49
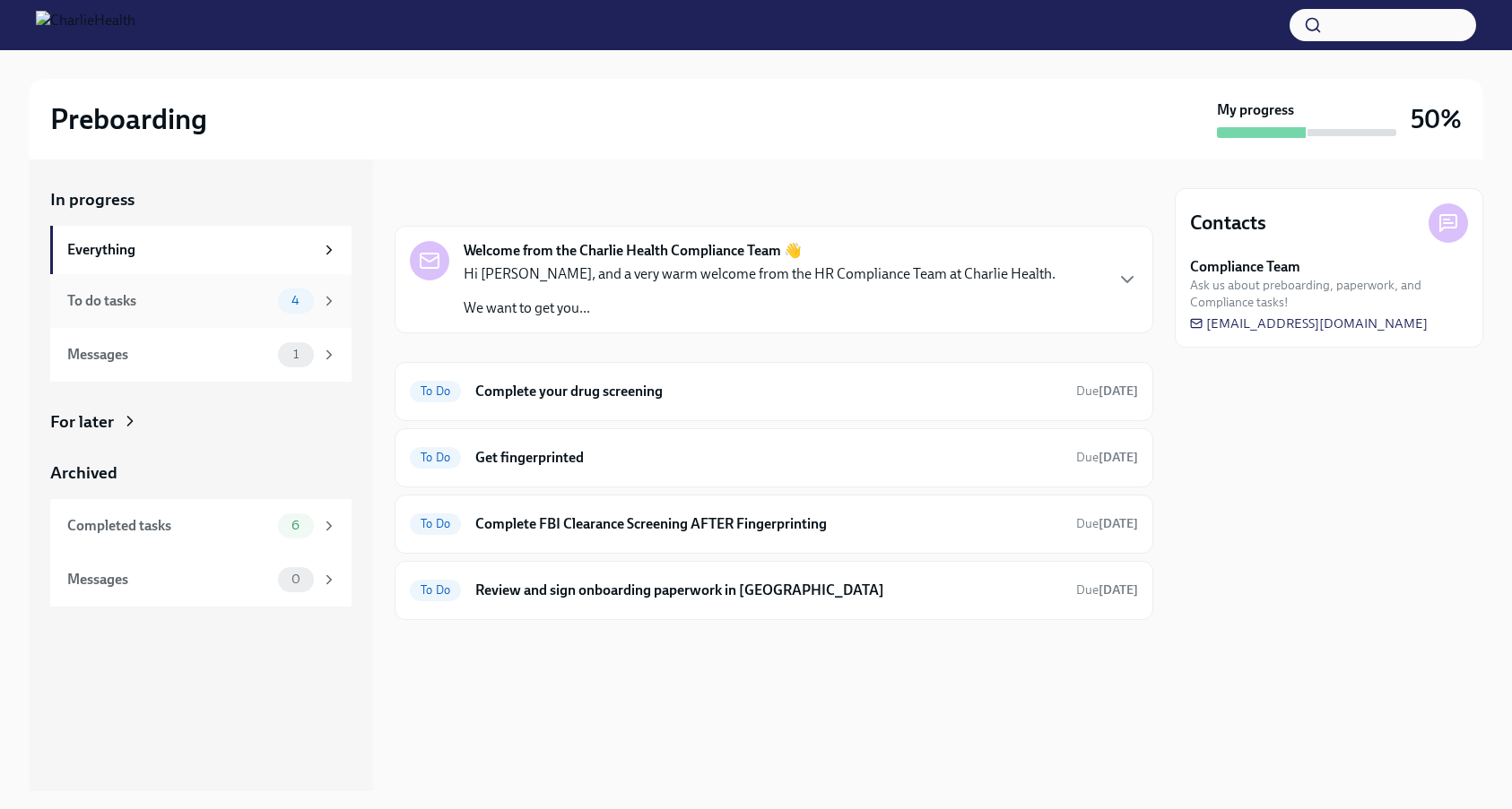
click at [226, 294] on div "To do tasks" at bounding box center [168, 301] width 203 height 20
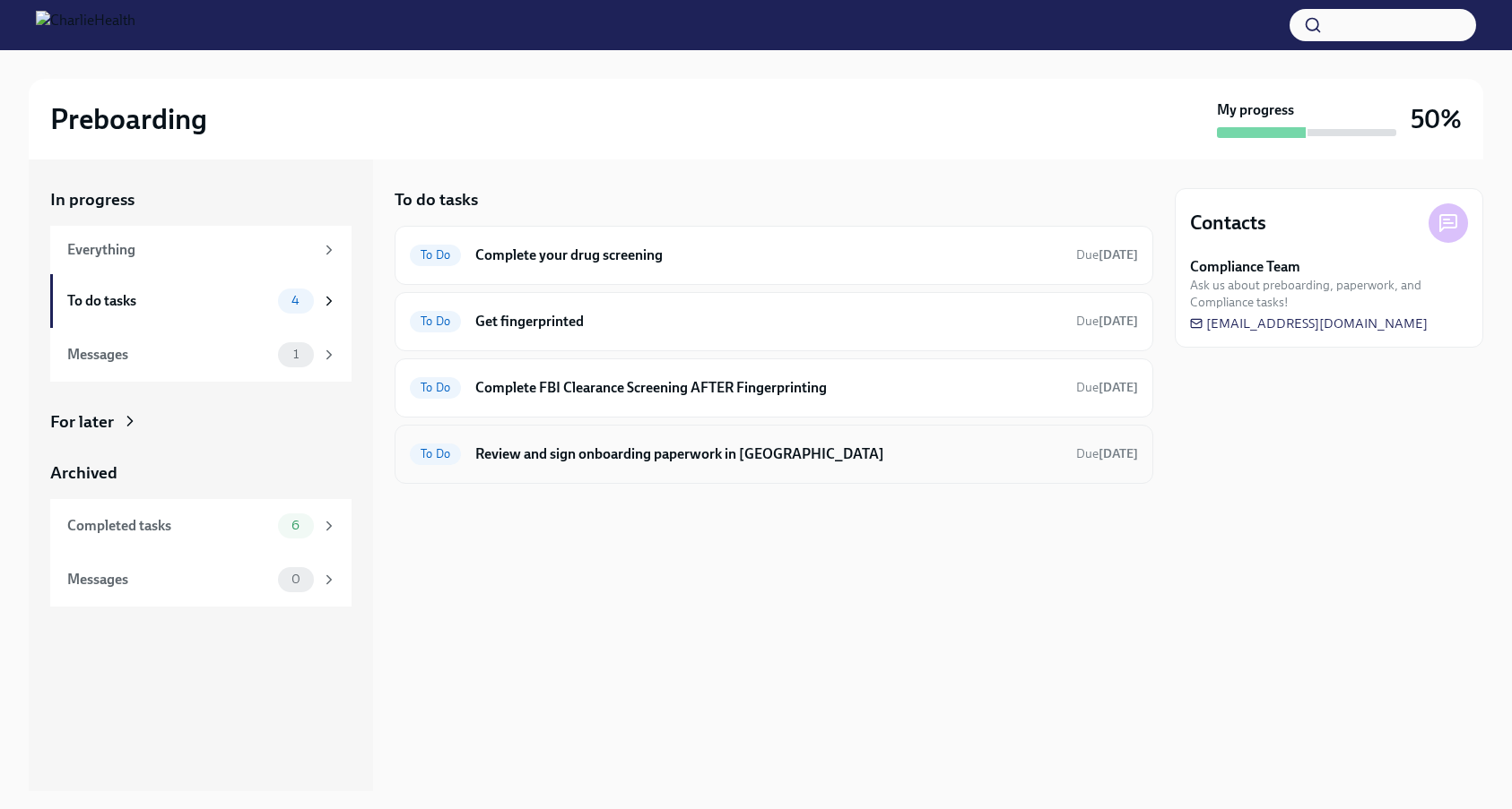
click at [659, 444] on h6 "Review and sign onboarding paperwork in [GEOGRAPHIC_DATA]" at bounding box center [768, 454] width 586 height 20
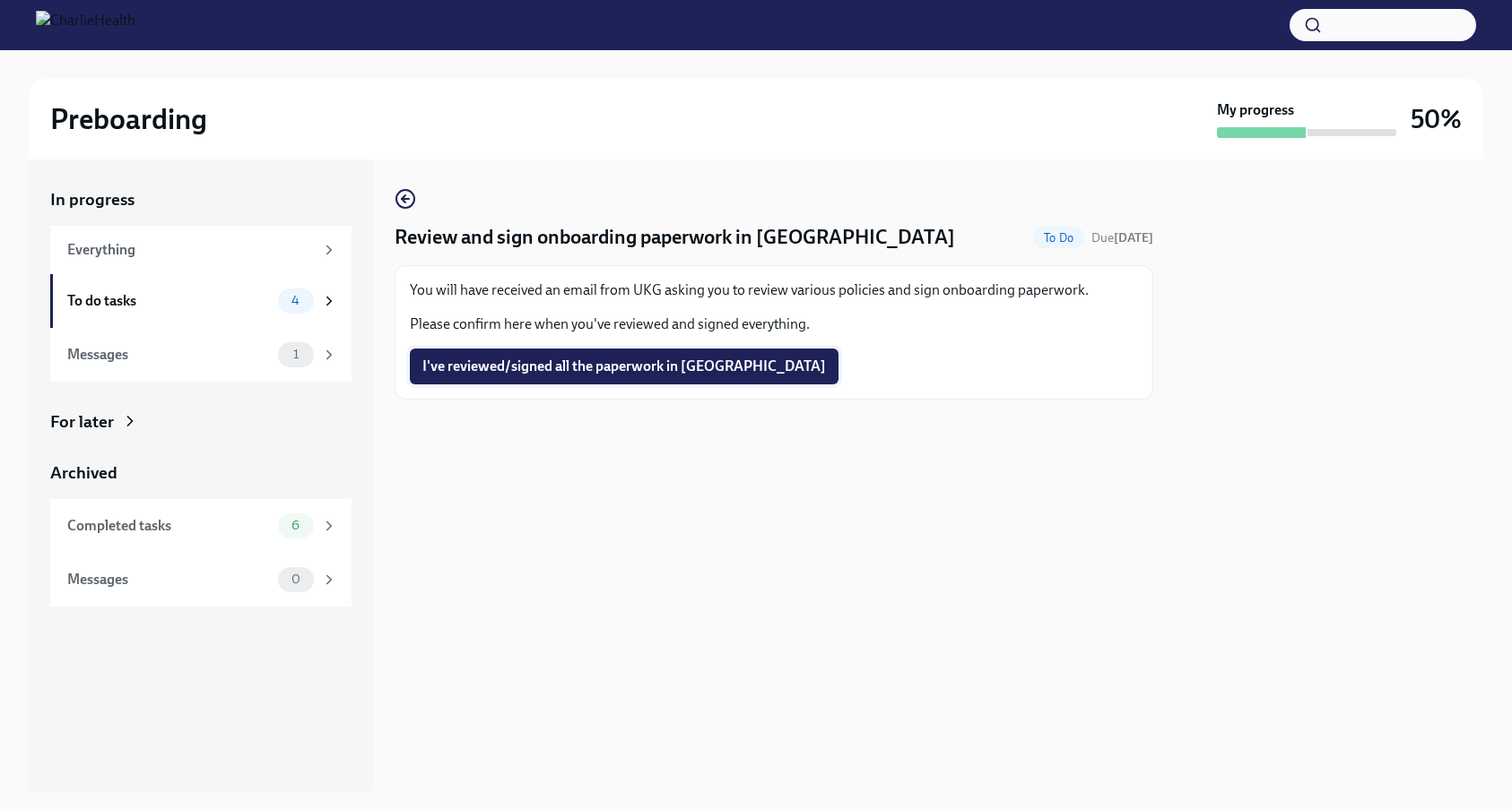
click at [530, 361] on span "I've reviewed/signed all the paperwork in [GEOGRAPHIC_DATA]" at bounding box center [624, 367] width 404 height 18
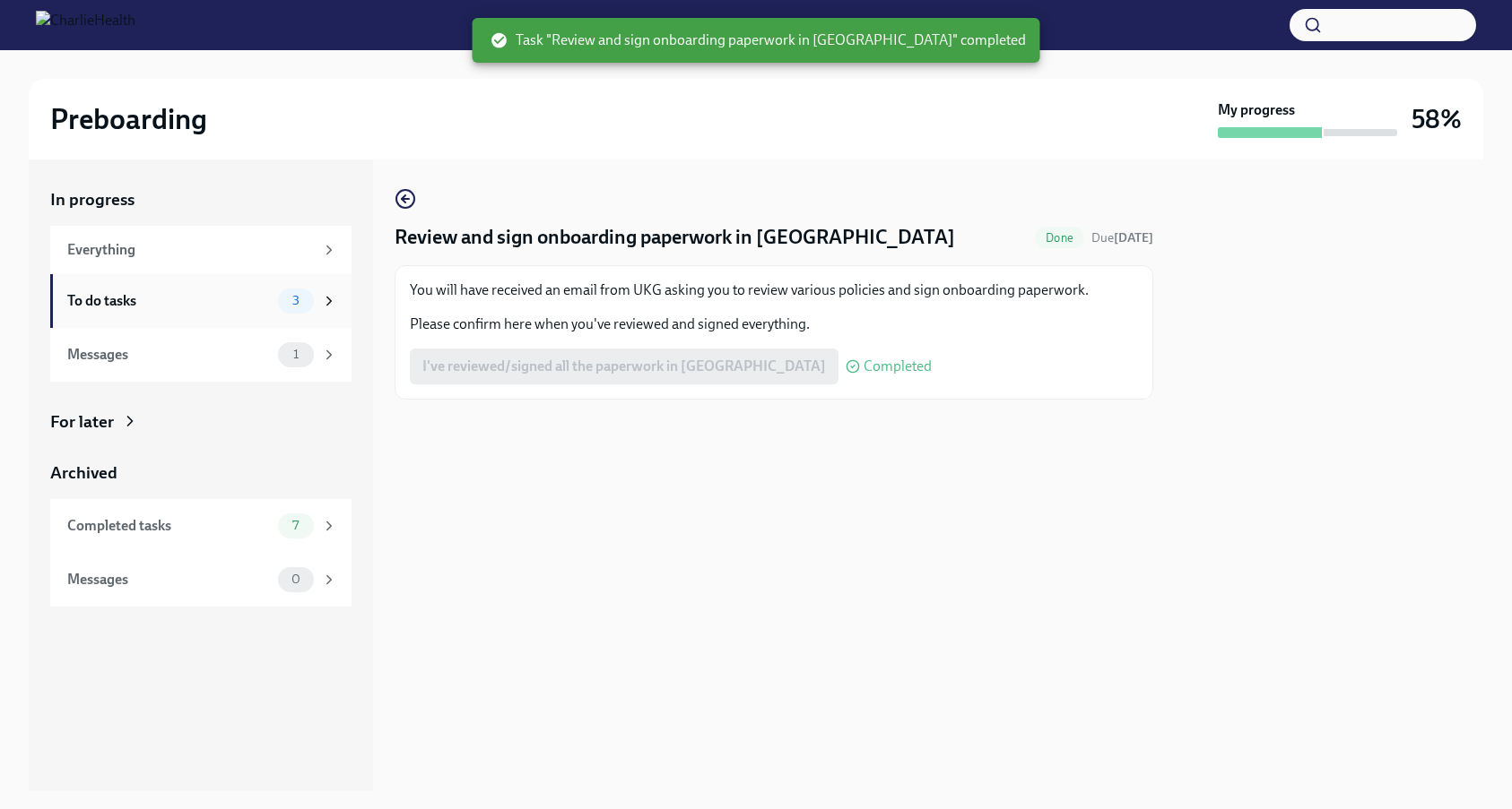
click at [239, 301] on div "To do tasks" at bounding box center [168, 301] width 203 height 20
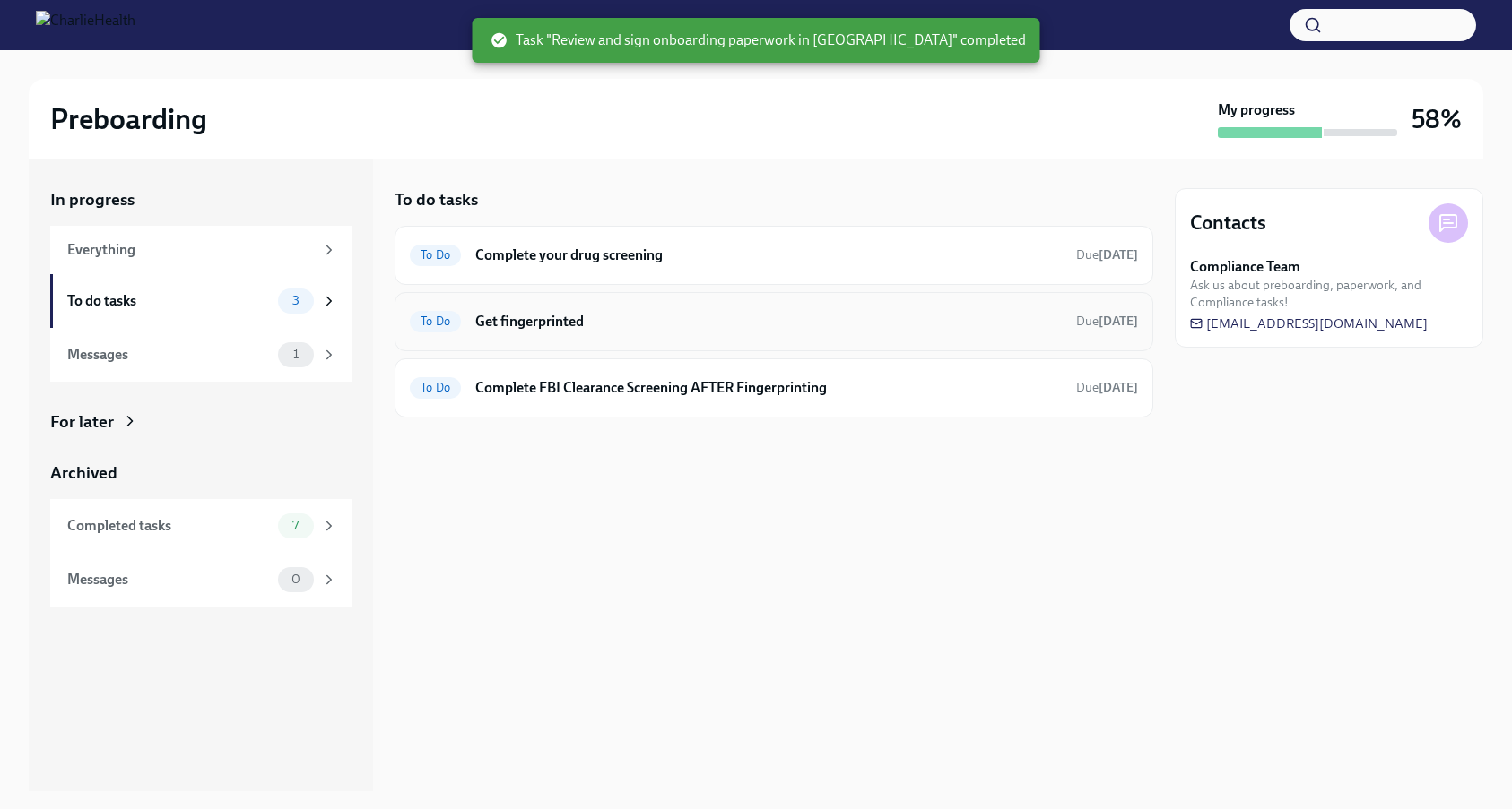
click at [598, 304] on div "To Do Get fingerprinted Due in 6 days" at bounding box center [773, 321] width 758 height 59
click at [570, 325] on h6 "Get fingerprinted" at bounding box center [768, 322] width 586 height 20
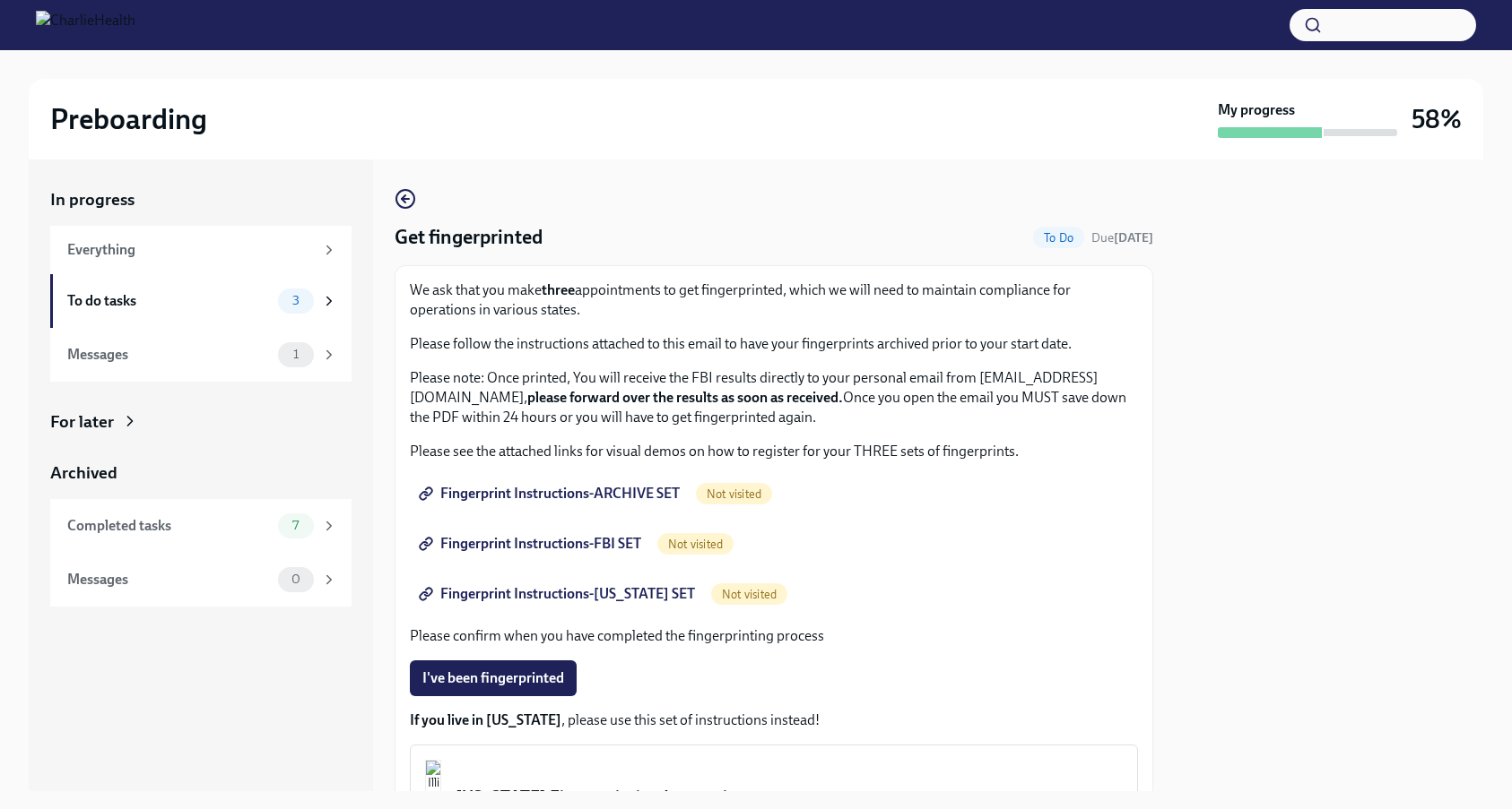
drag, startPoint x: 642, startPoint y: 402, endPoint x: 409, endPoint y: 390, distance: 233.3
click at [410, 390] on p "Please note: Once printed, You will receive the FBI results directly to your pe…" at bounding box center [773, 398] width 729 height 59
copy p "FBIRequests@inquiriesscreening.com"
click at [680, 411] on p "Please note: Once printed, You will receive the FBI results directly to your pe…" at bounding box center [773, 398] width 729 height 59
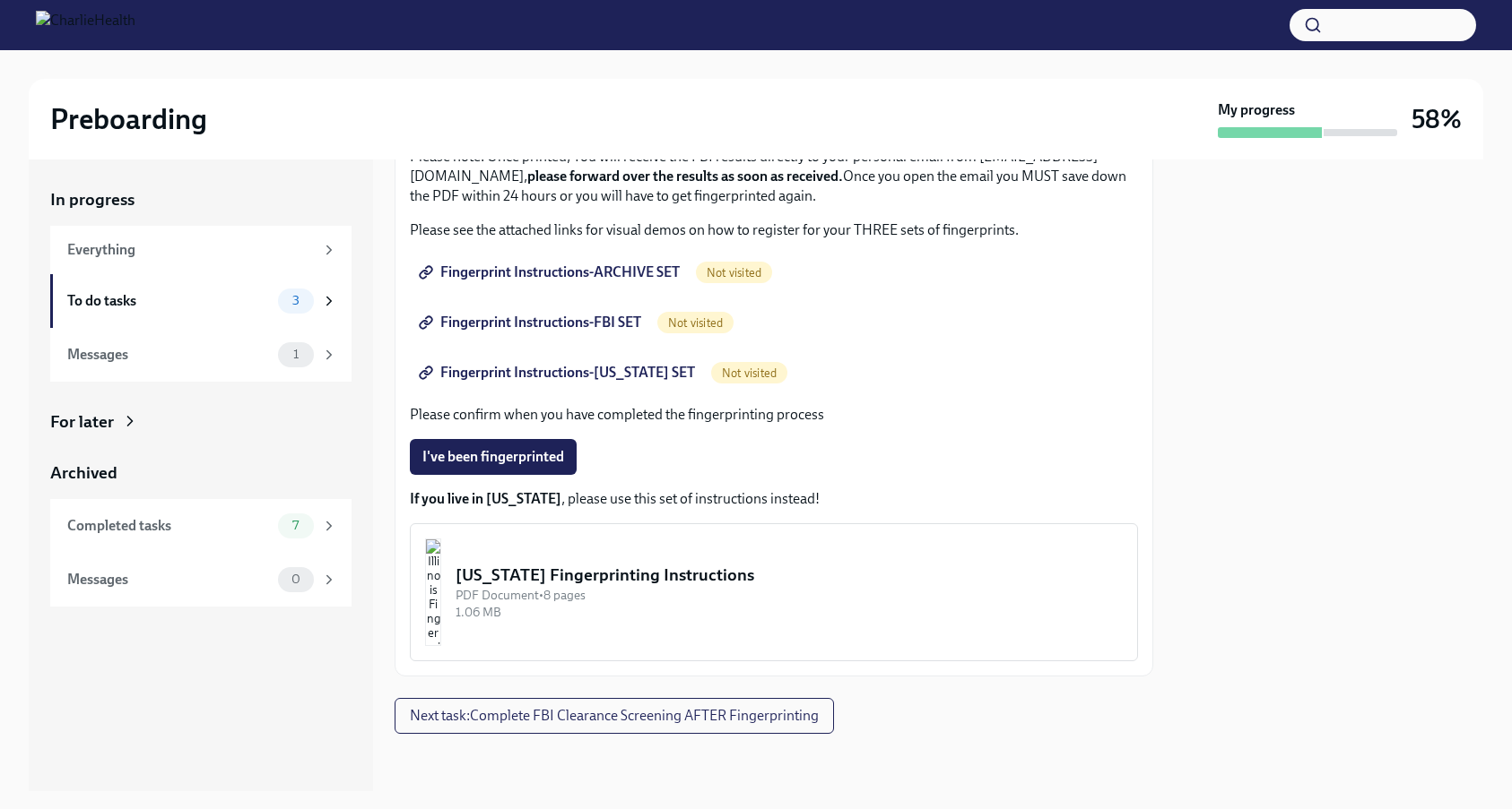
click at [613, 273] on span "Fingerprint Instructions-ARCHIVE SET" at bounding box center [551, 273] width 257 height 18
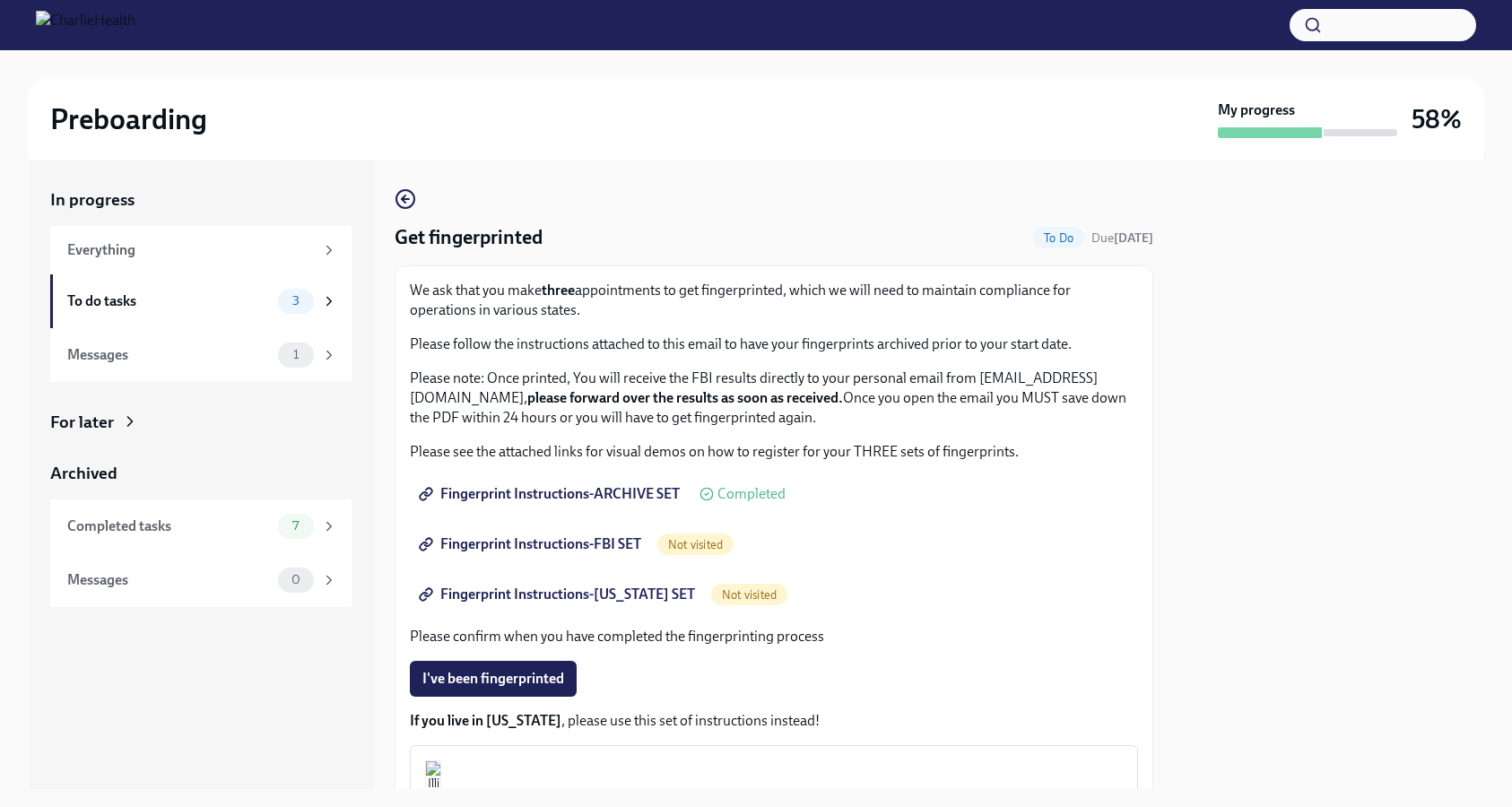
click at [614, 600] on span "Fingerprint Instructions-FLORIDA SET" at bounding box center [559, 595] width 273 height 18
click at [505, 539] on span "Fingerprint Instructions-FBI SET" at bounding box center [532, 544] width 219 height 18
click at [193, 303] on div "To do tasks" at bounding box center [168, 301] width 203 height 20
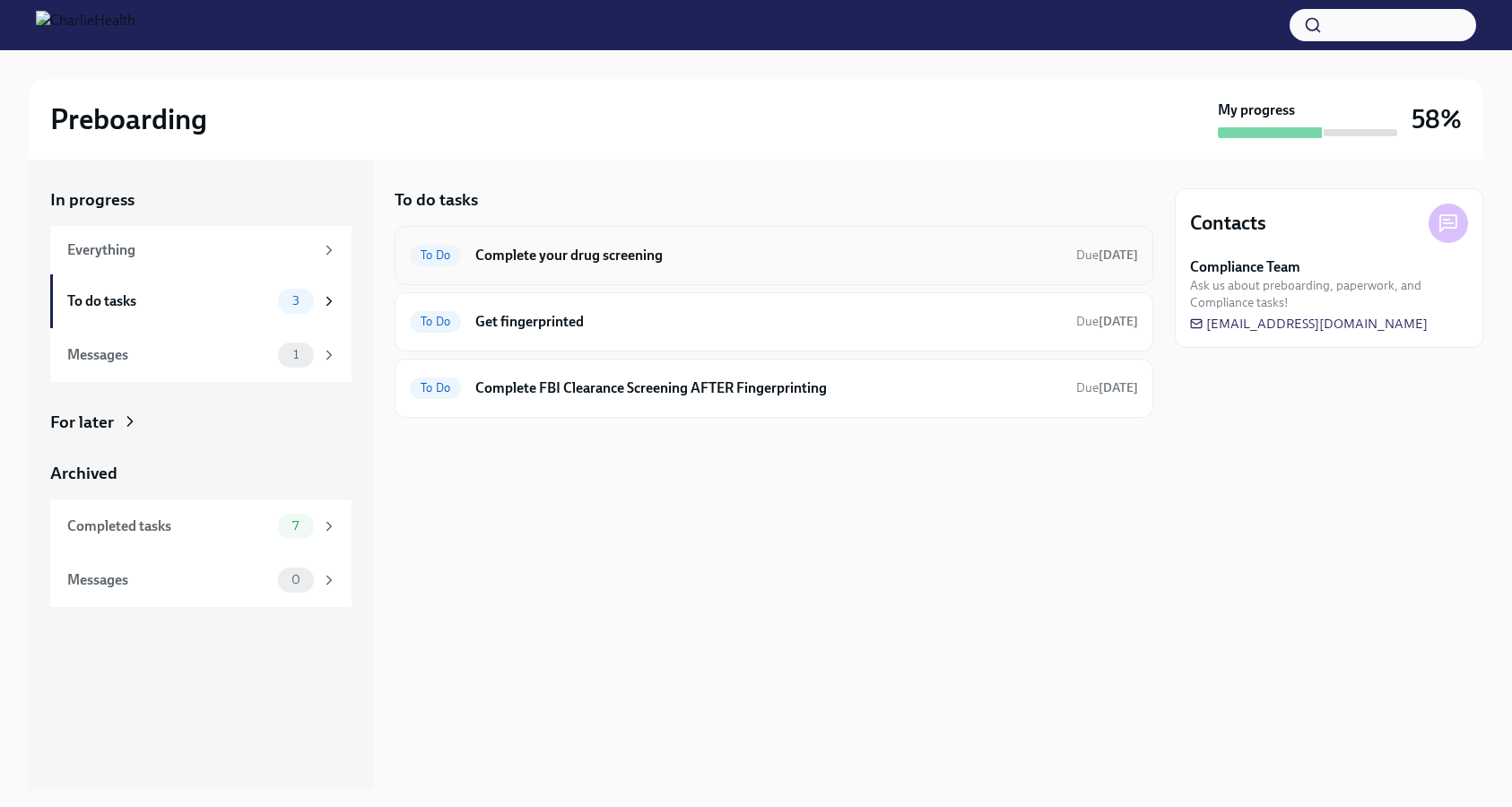
click at [577, 264] on h6 "Complete your drug screening" at bounding box center [768, 256] width 586 height 20
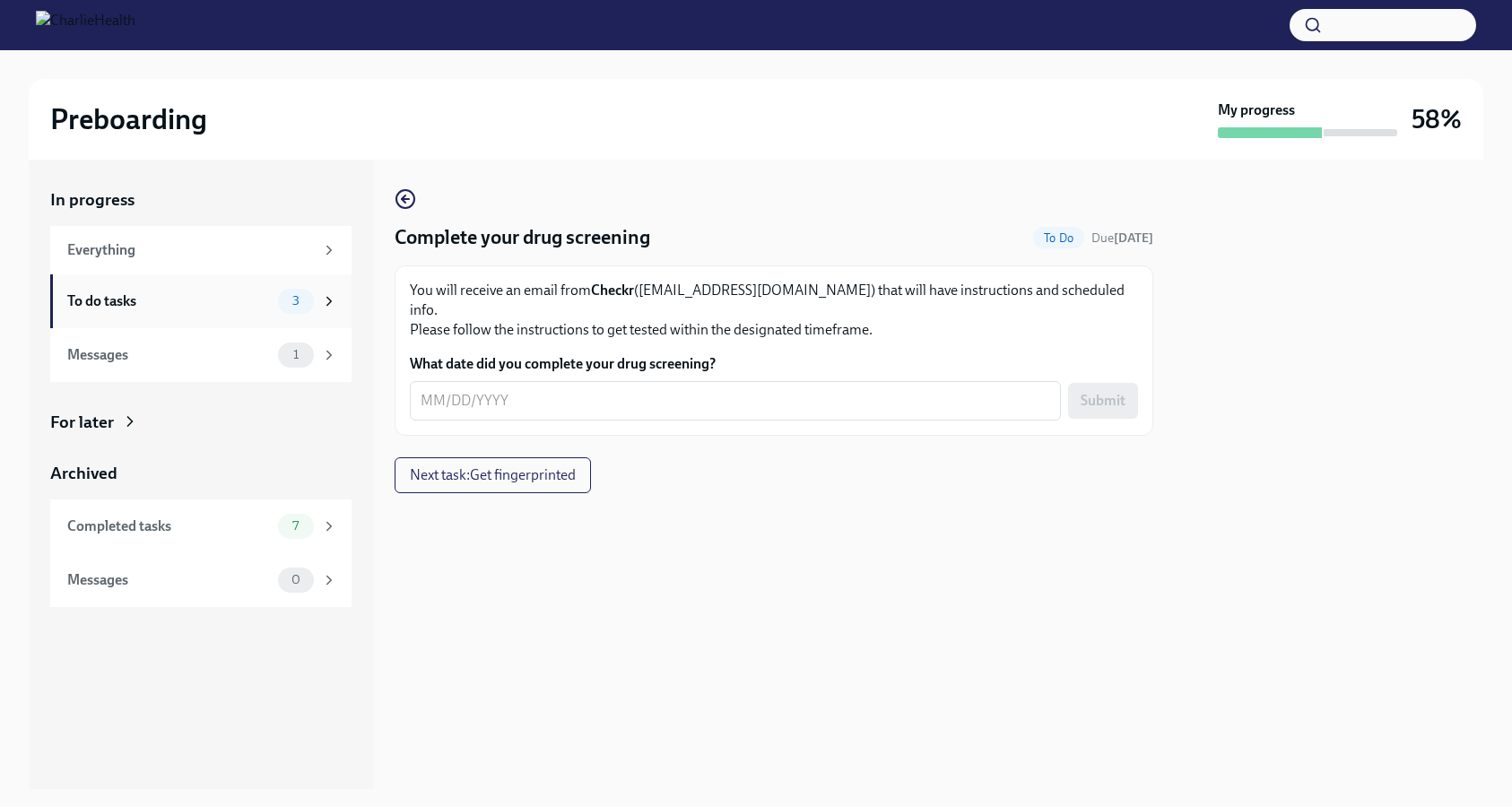
click at [197, 301] on div "To do tasks" at bounding box center [168, 301] width 203 height 20
